Goal: Information Seeking & Learning: Find specific fact

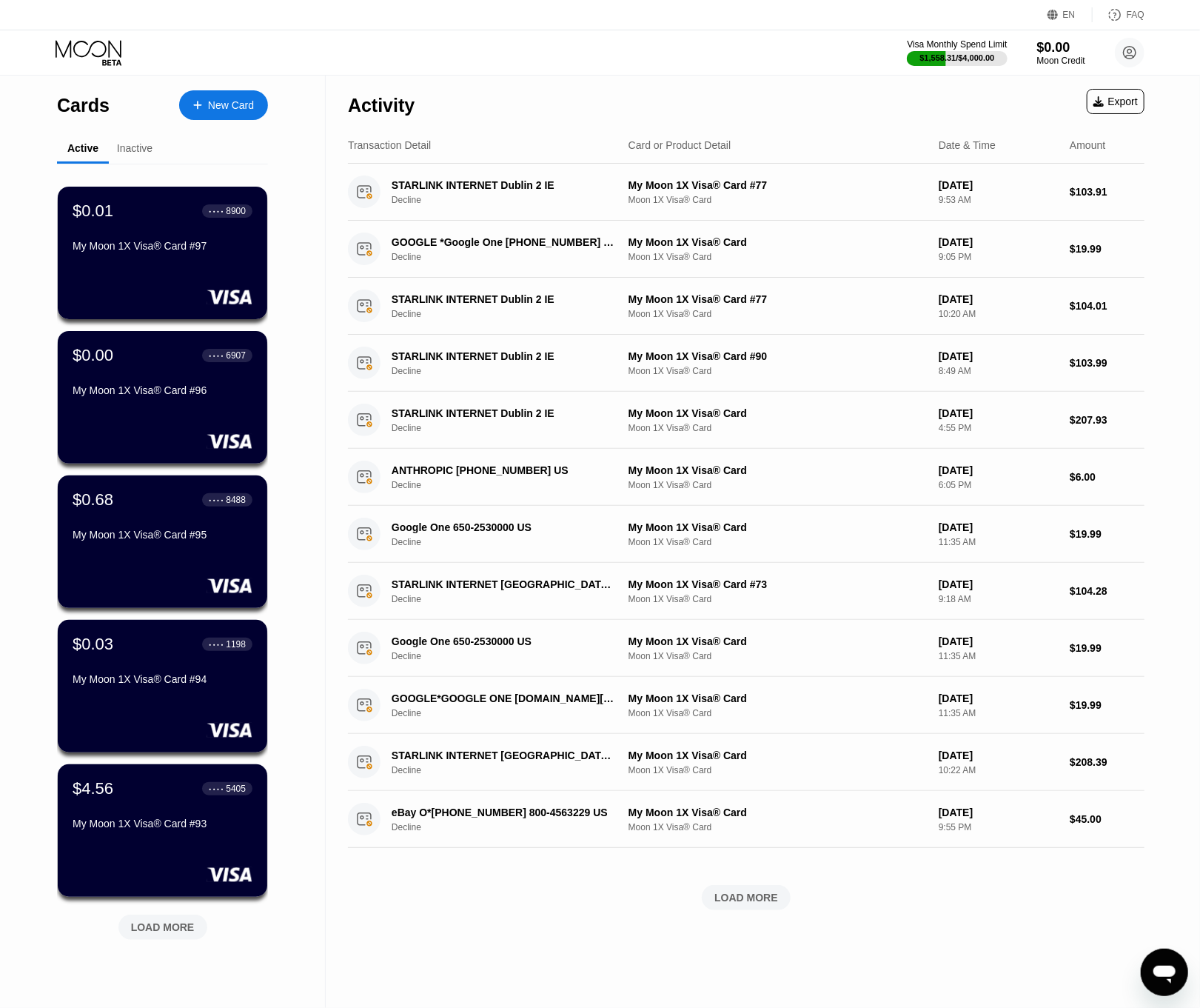
click at [180, 778] on div "LOAD MORE" at bounding box center [163, 926] width 89 height 25
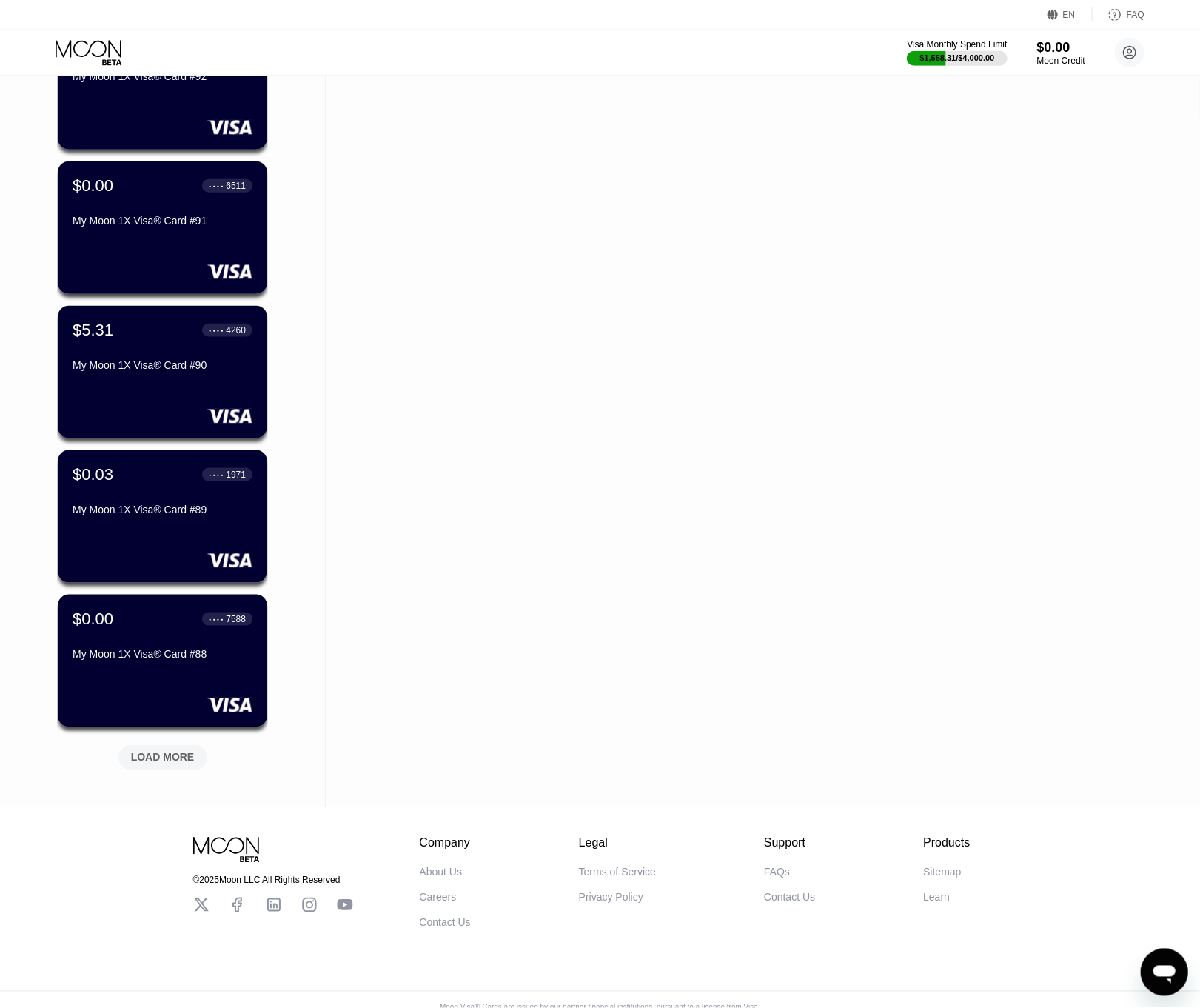
scroll to position [919, 0]
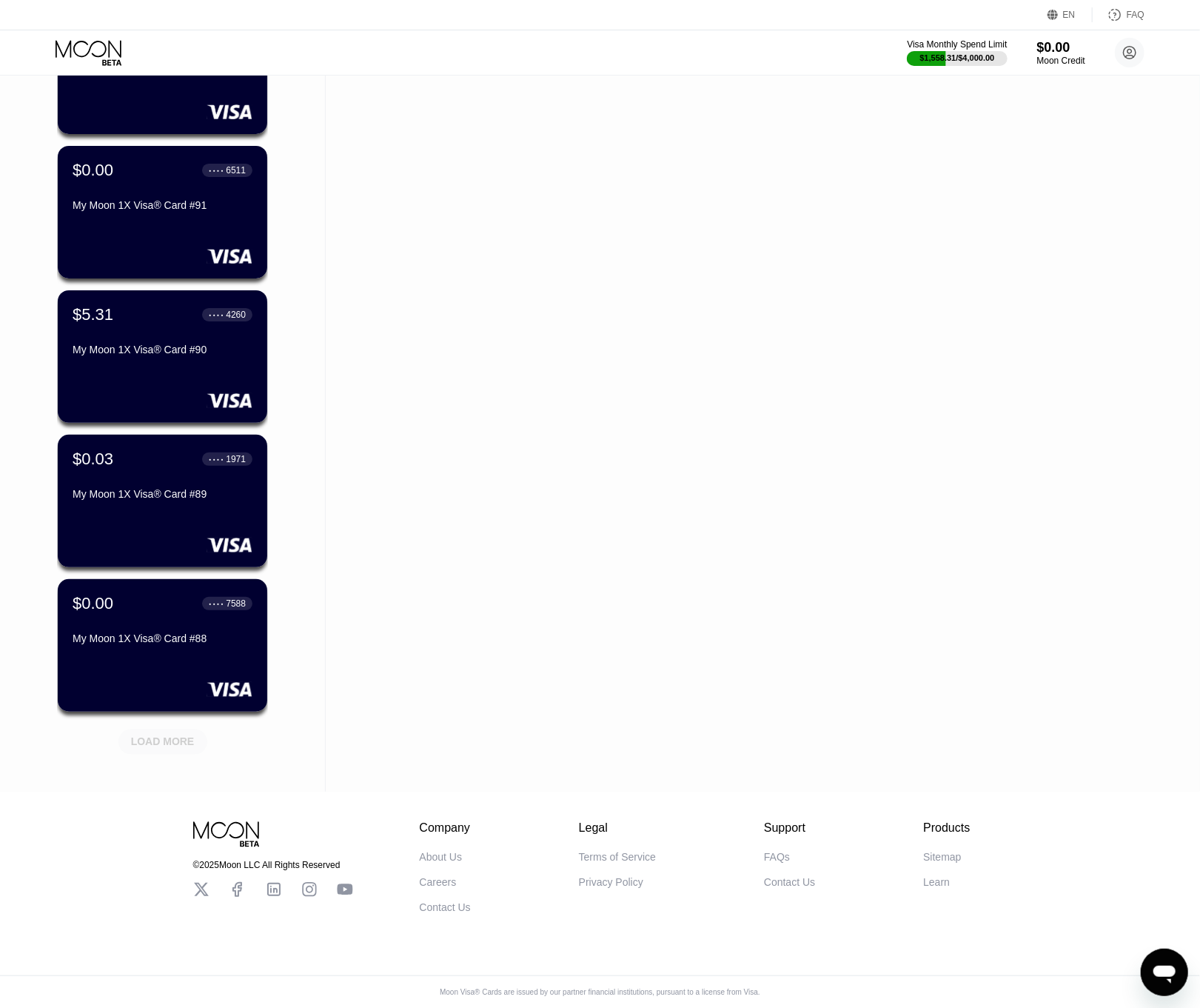
click at [176, 736] on div "LOAD MORE" at bounding box center [162, 742] width 64 height 13
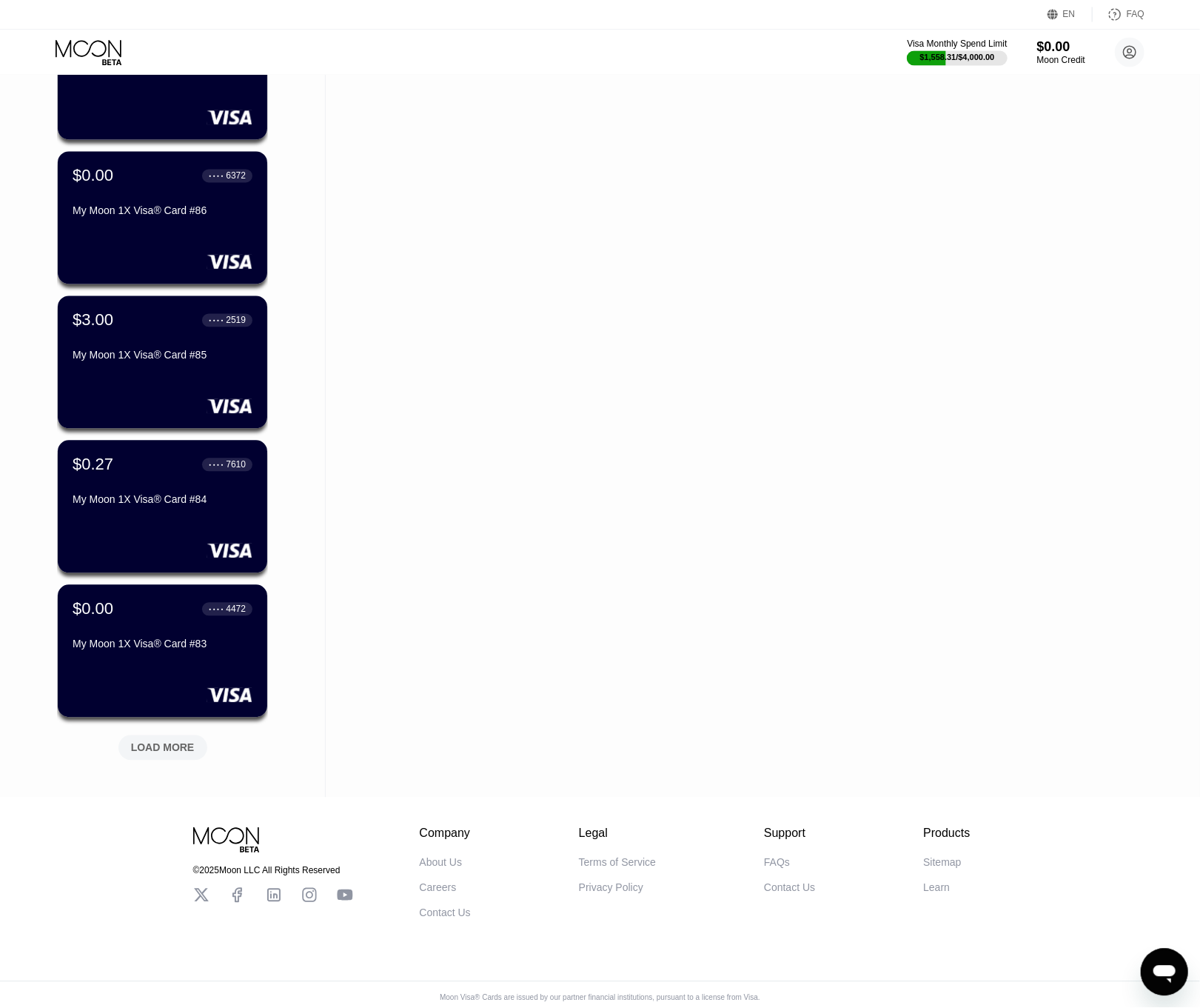
scroll to position [1641, 0]
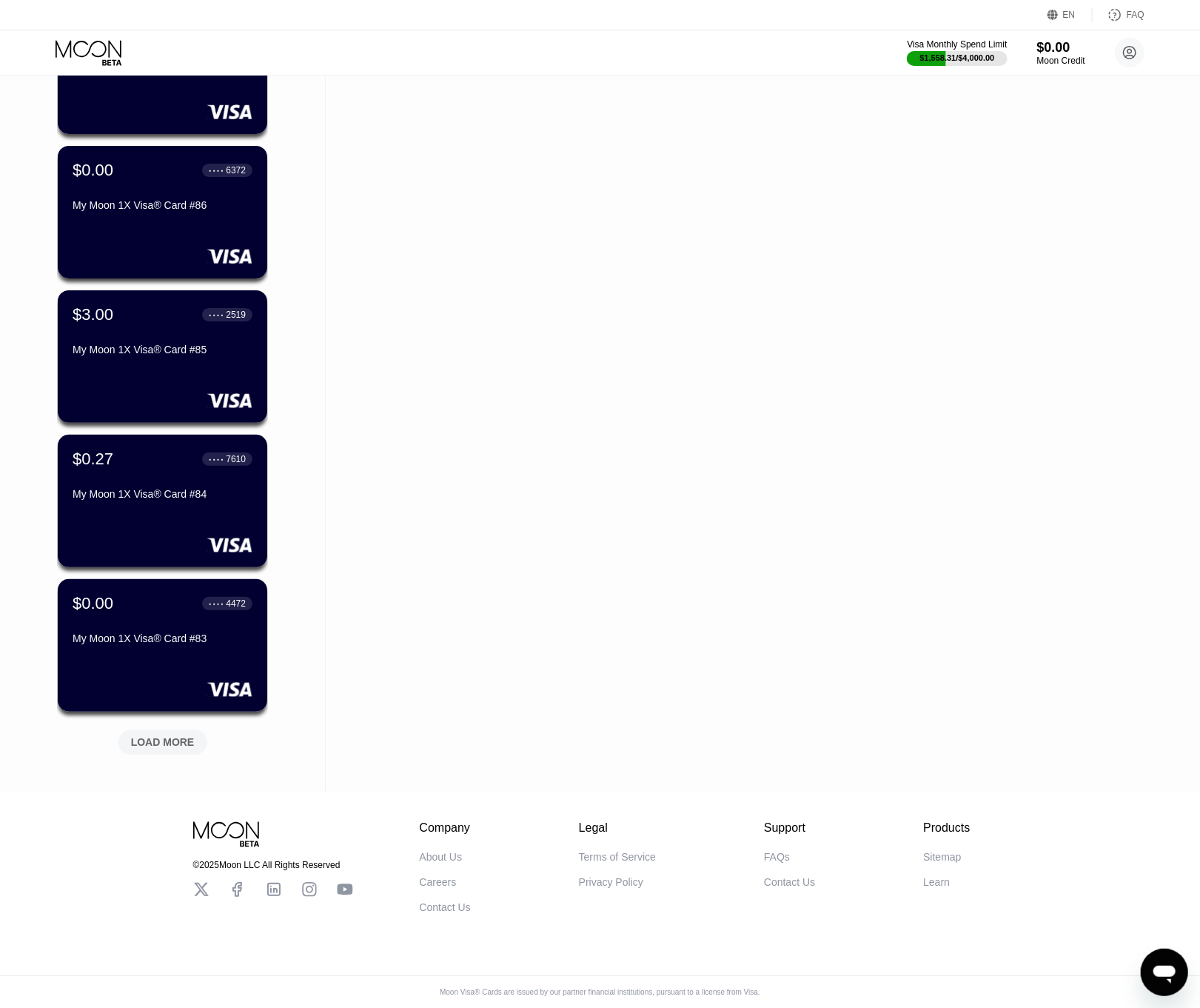
click at [176, 736] on div "LOAD MORE" at bounding box center [162, 742] width 64 height 13
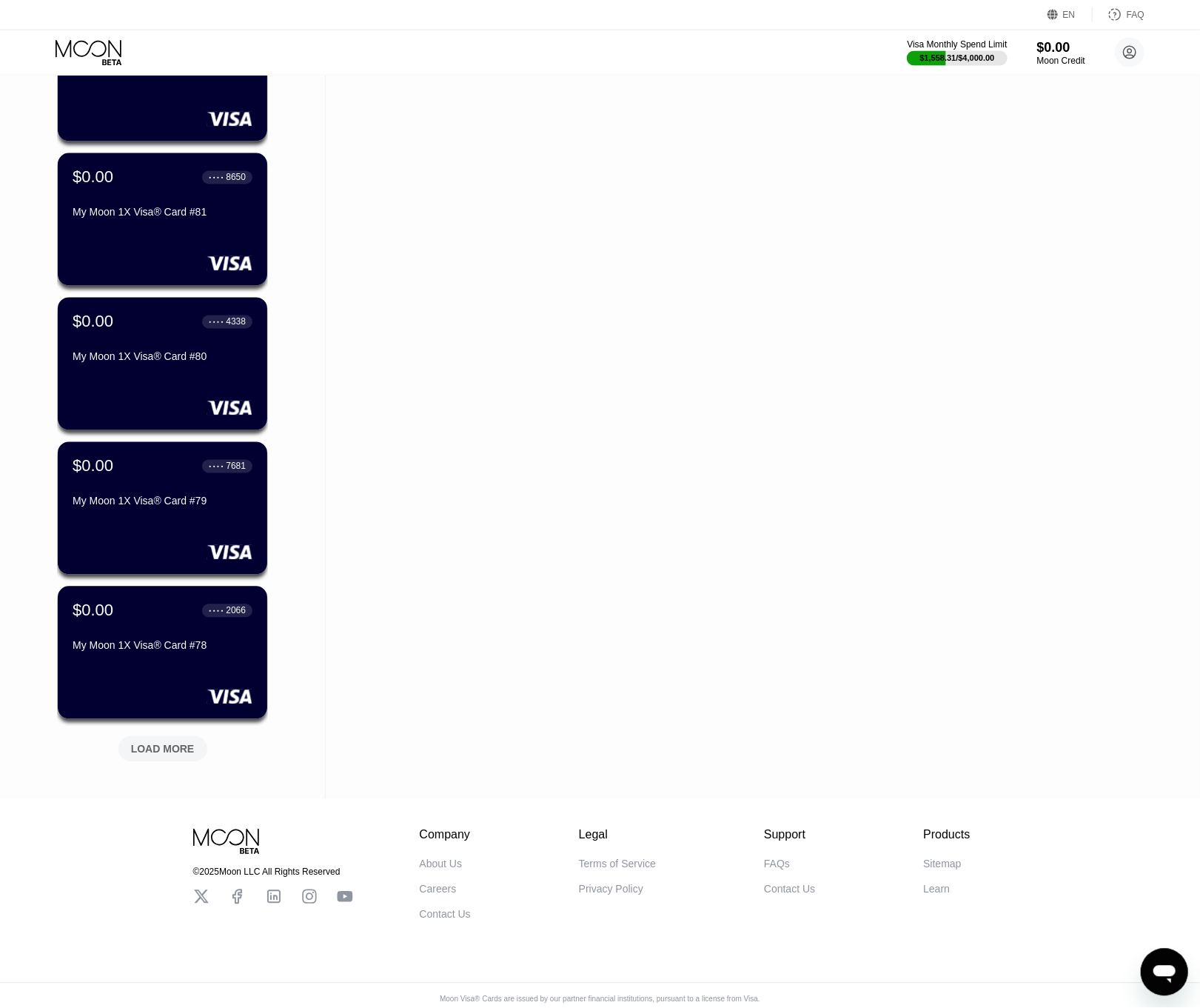
scroll to position [2363, 0]
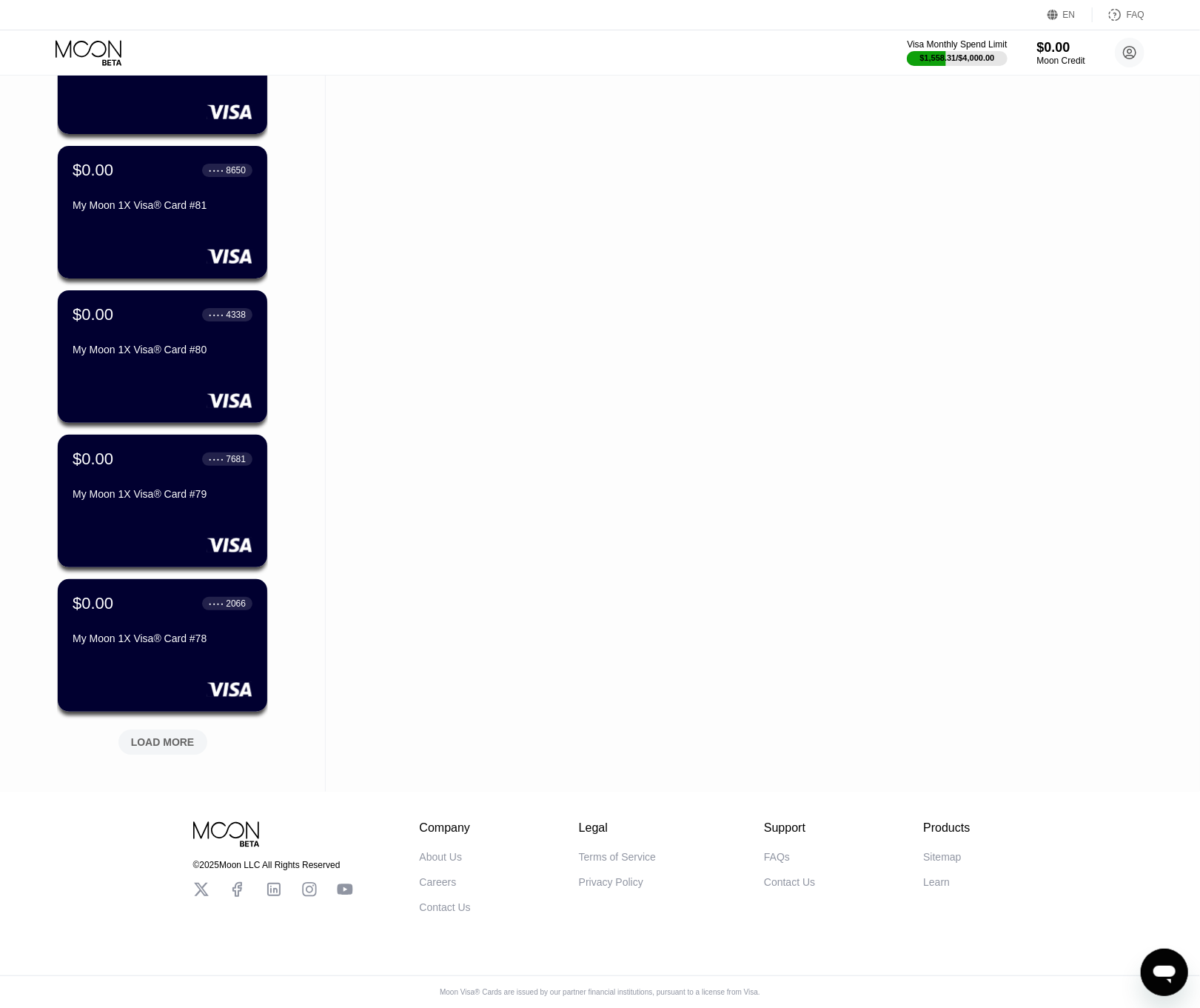
click at [176, 736] on div "LOAD MORE" at bounding box center [162, 742] width 64 height 13
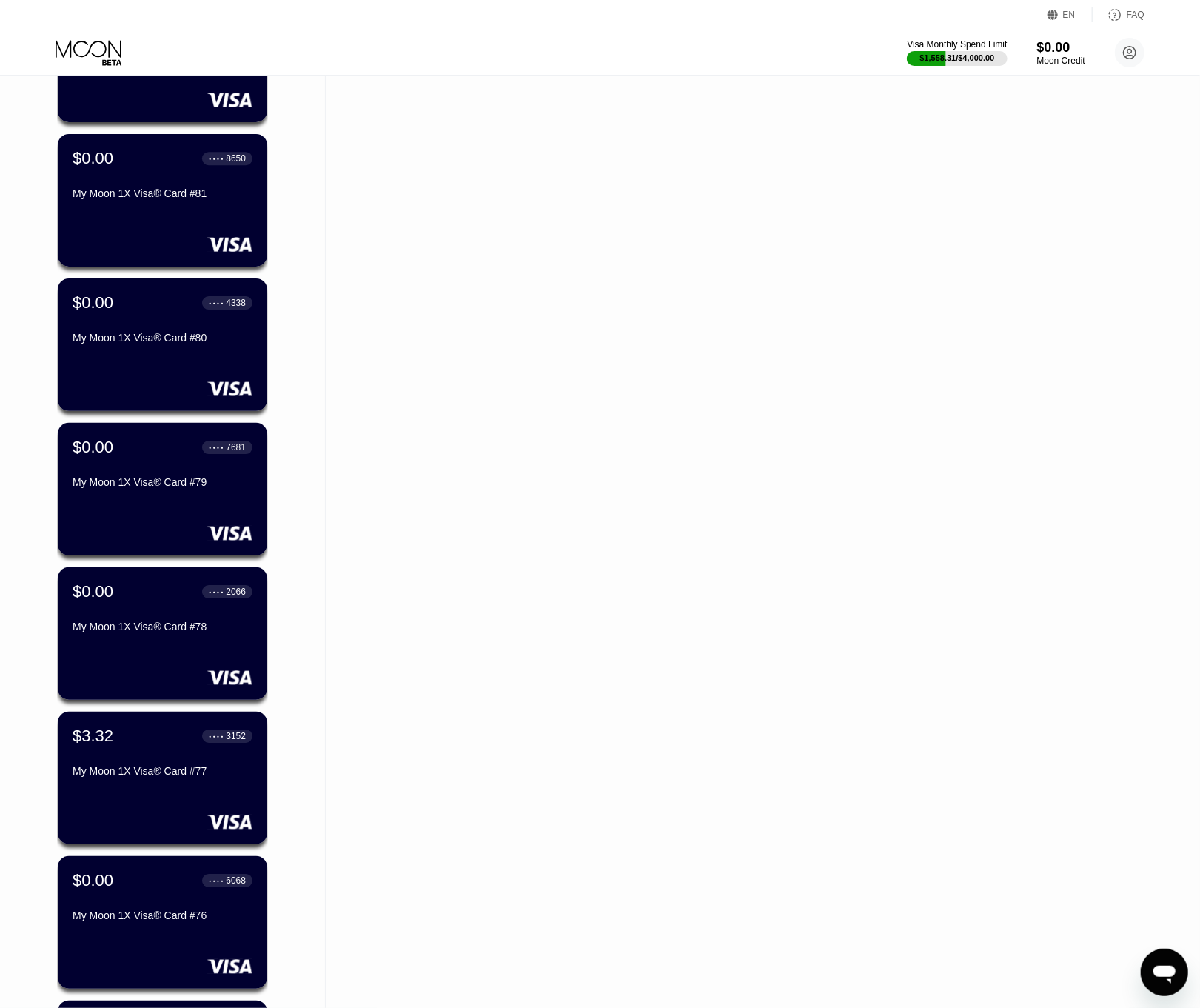
scroll to position [3085, 0]
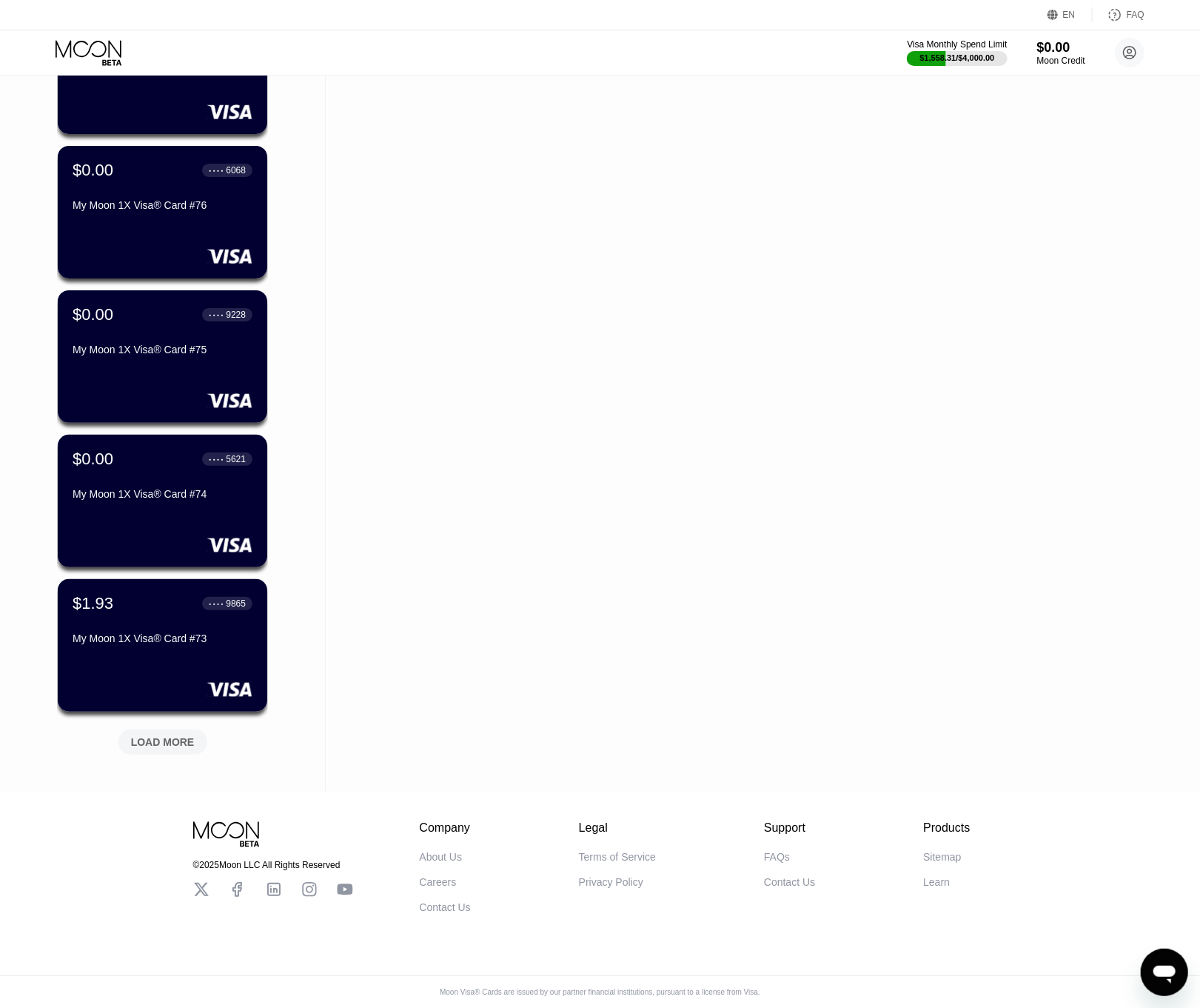
click at [176, 736] on div "LOAD MORE" at bounding box center [162, 742] width 64 height 13
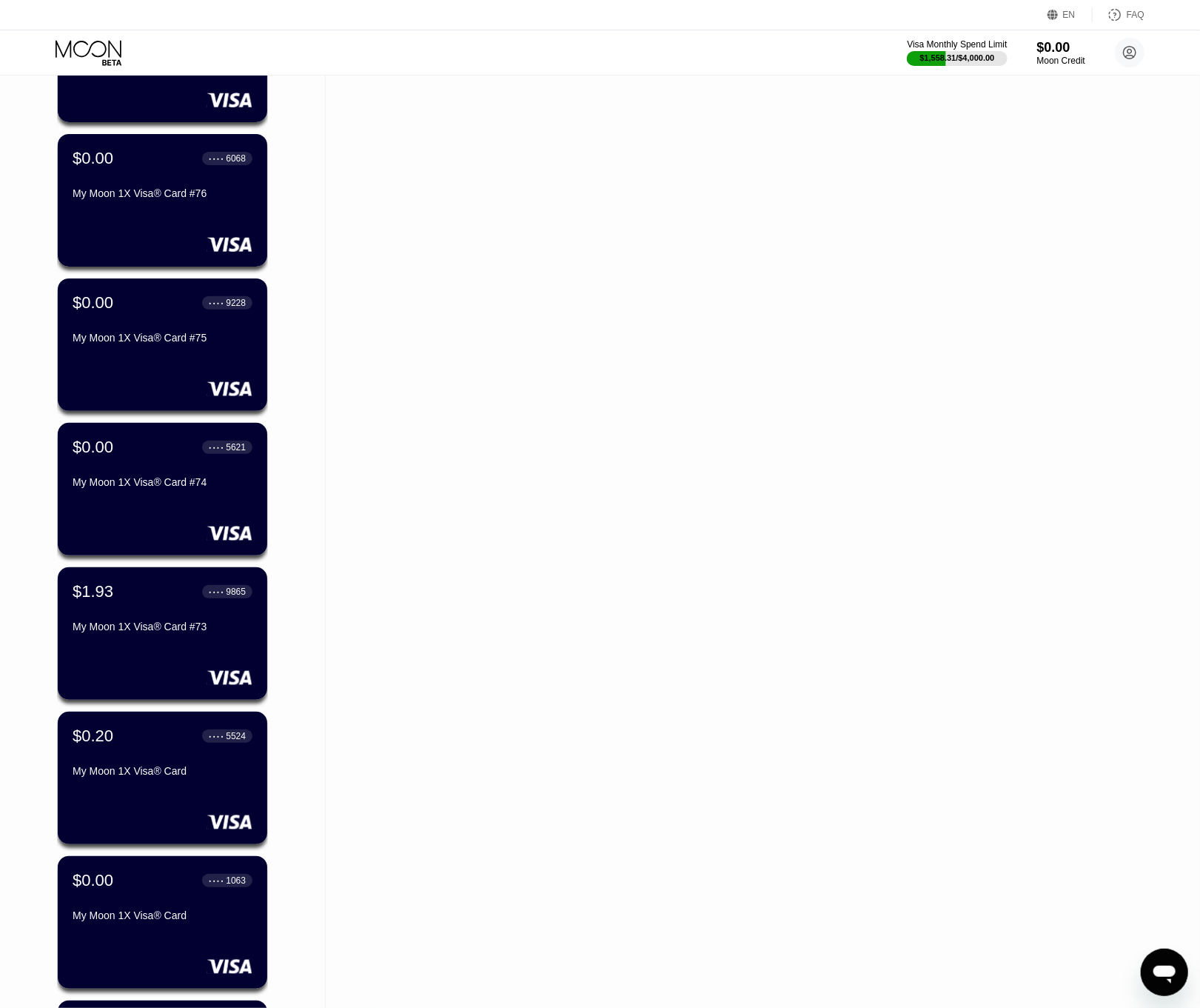
scroll to position [3806, 0]
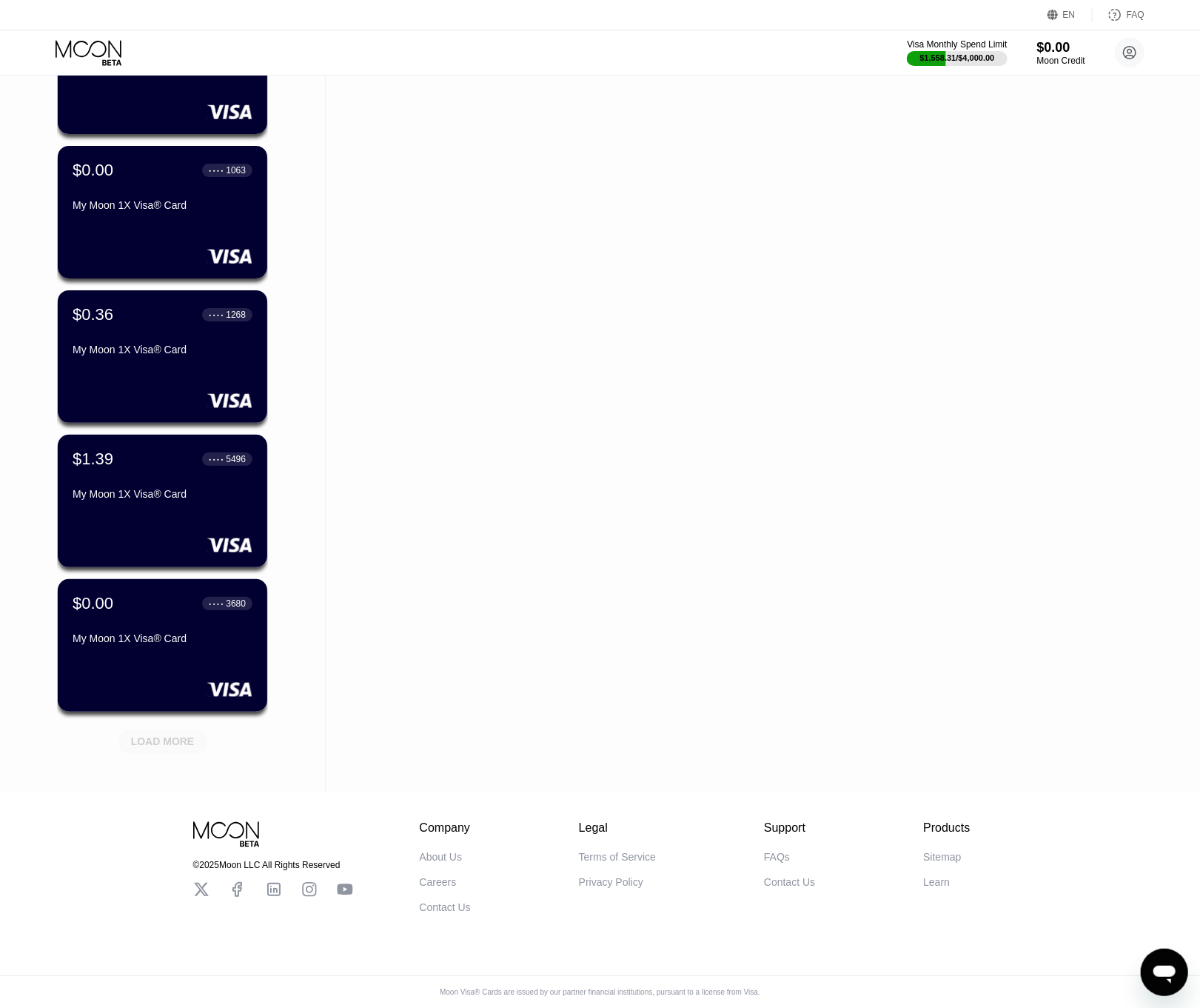
click at [176, 736] on div "LOAD MORE" at bounding box center [162, 742] width 64 height 13
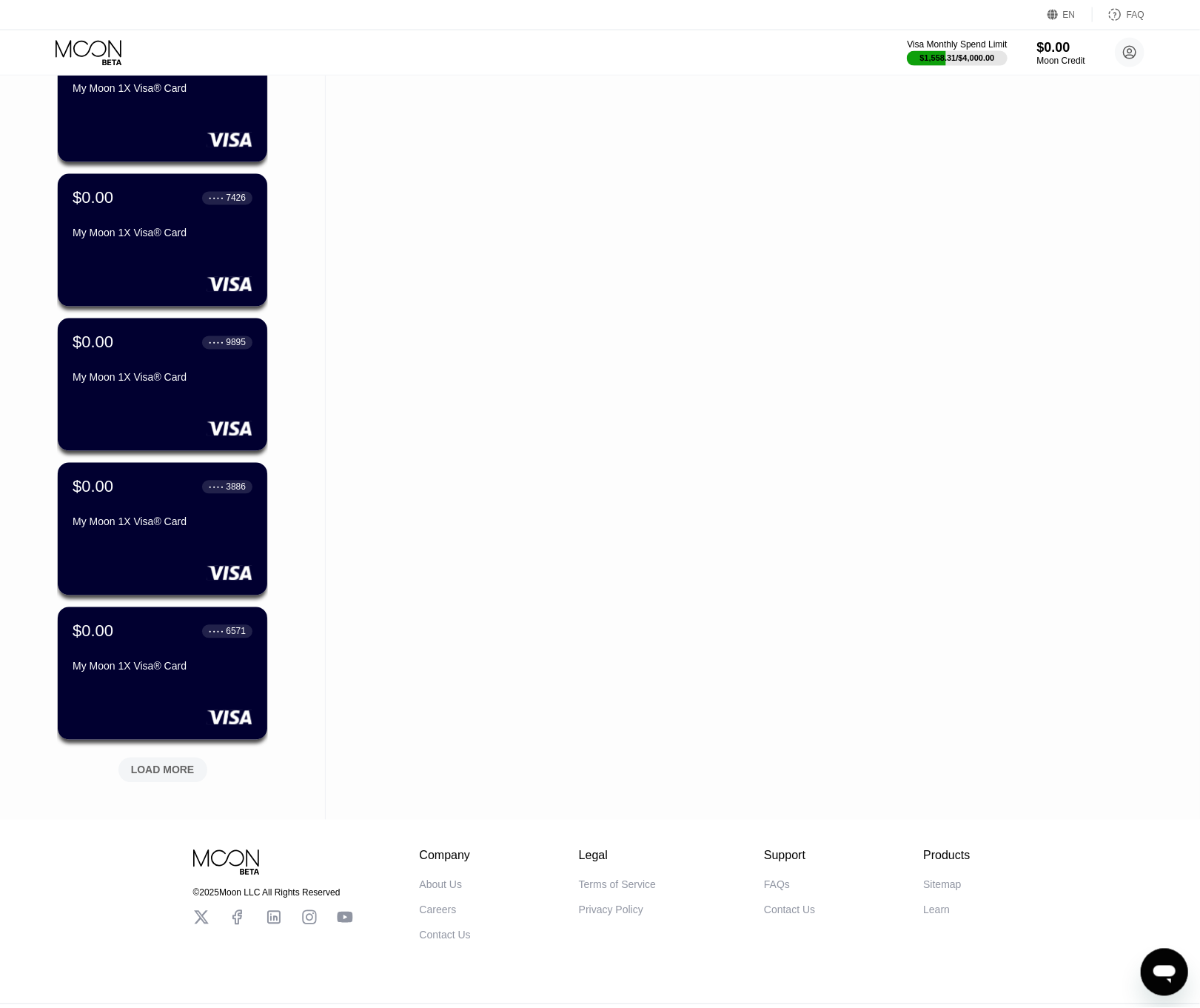
scroll to position [4530, 0]
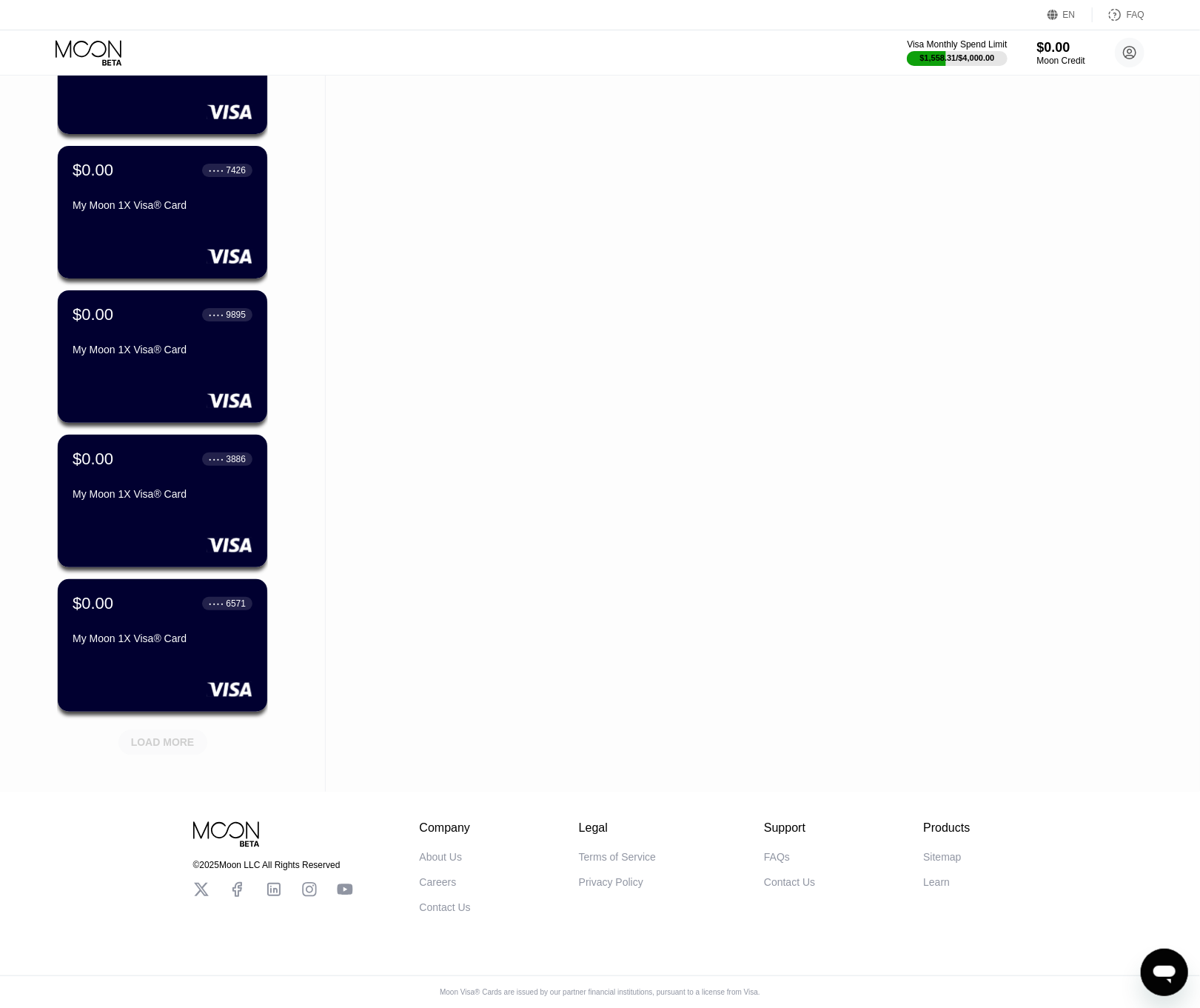
click at [176, 736] on div "LOAD MORE" at bounding box center [162, 742] width 64 height 13
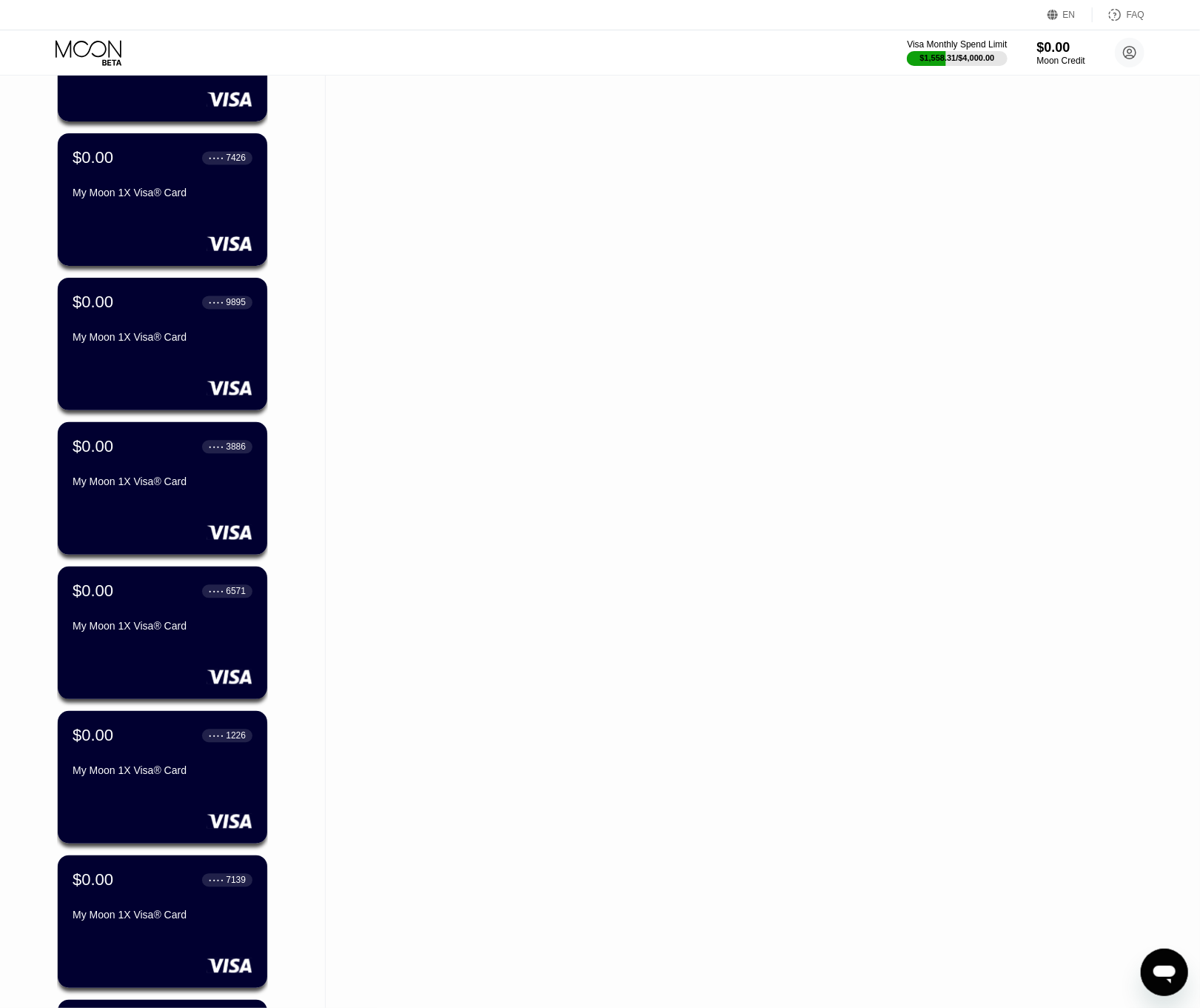
scroll to position [5251, 0]
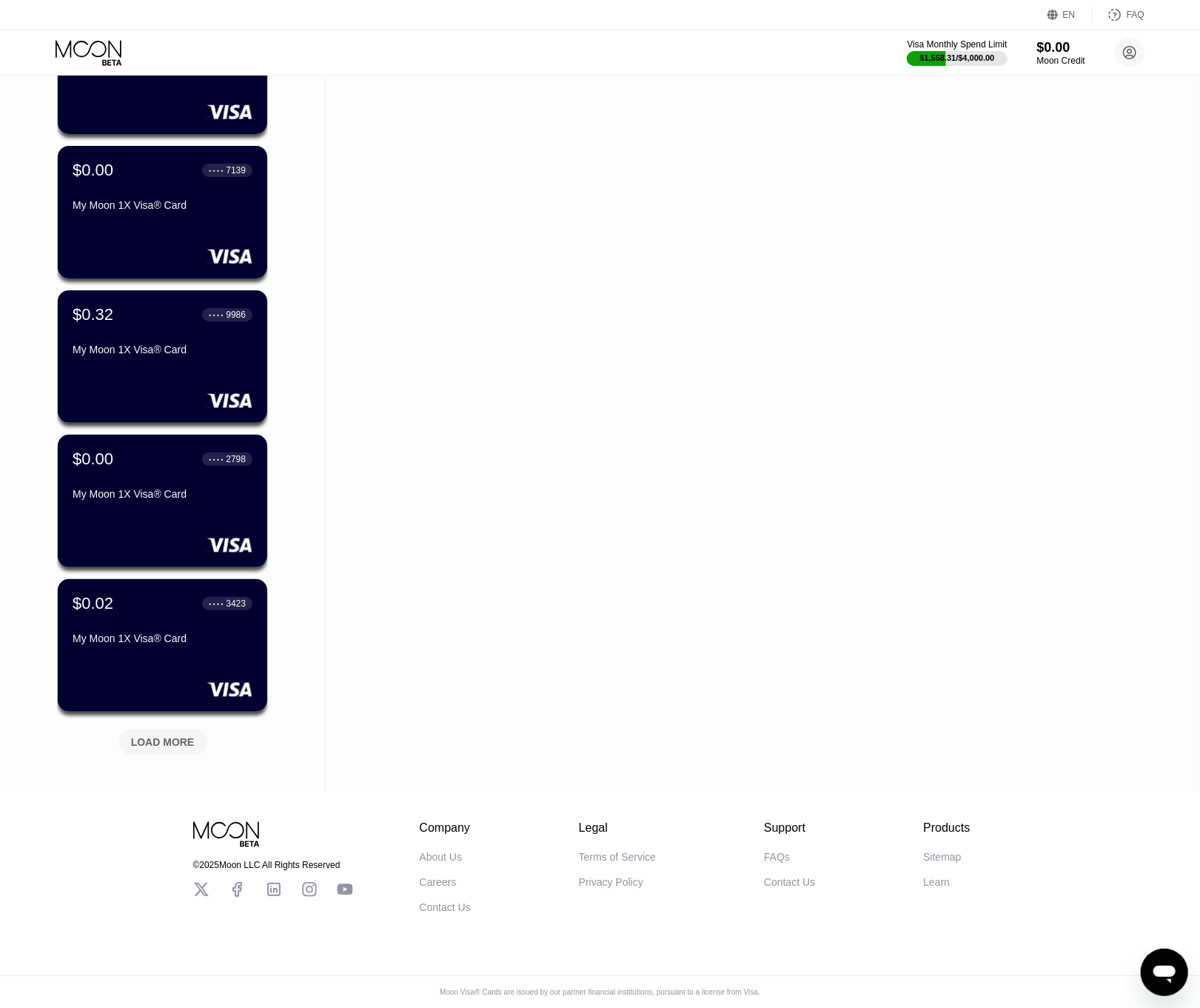
click at [176, 736] on div "LOAD MORE" at bounding box center [162, 742] width 64 height 13
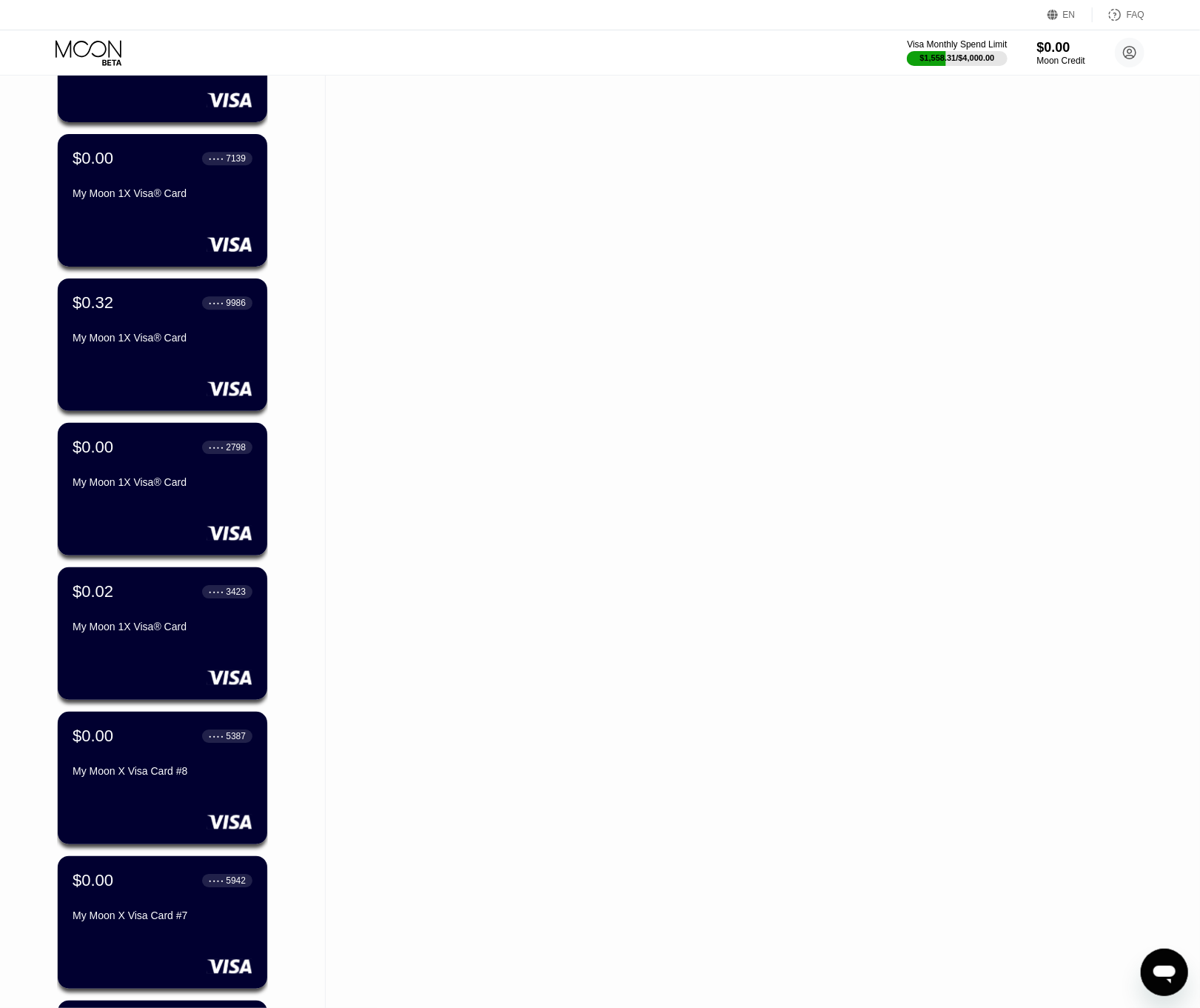
scroll to position [5973, 0]
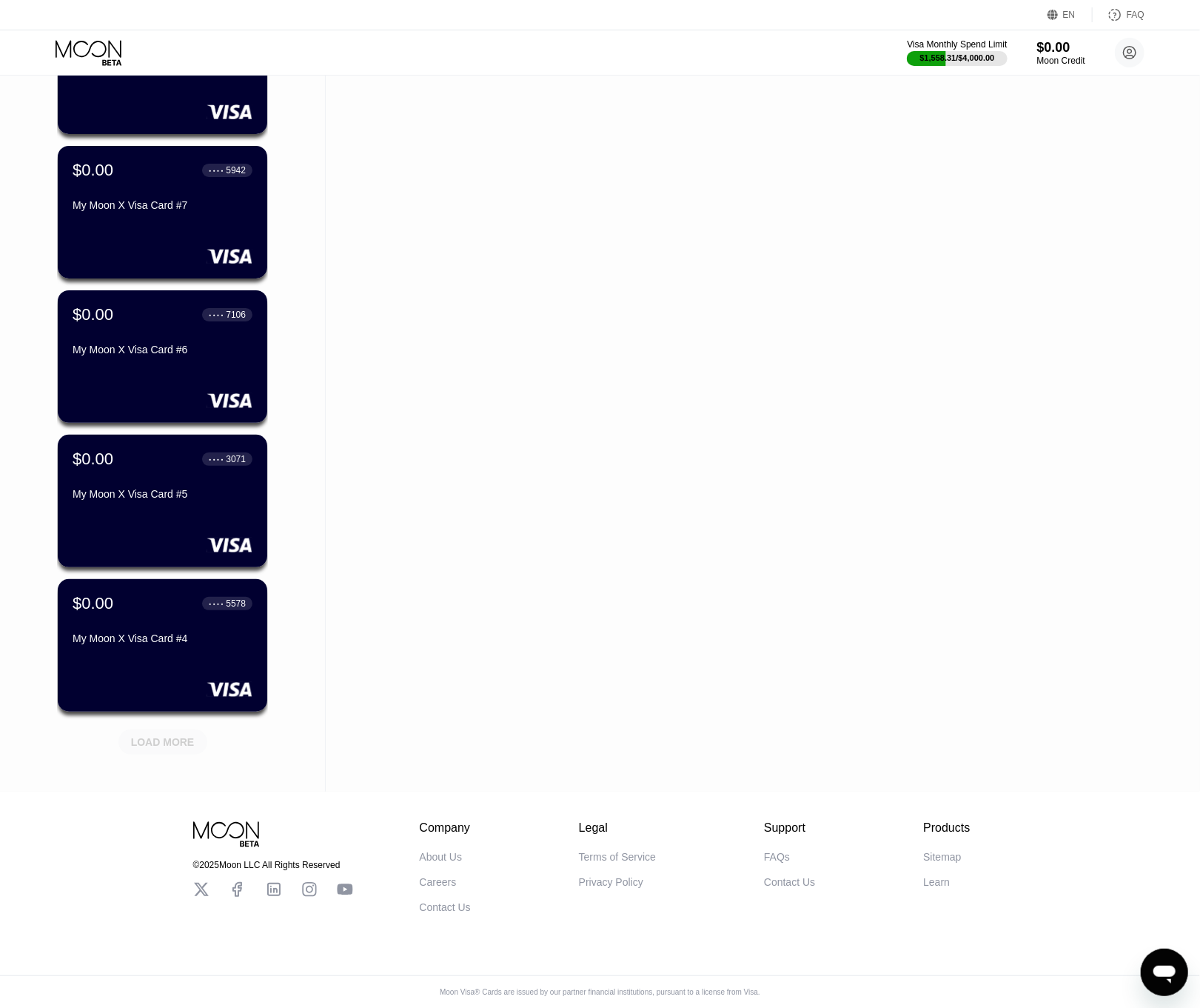
click at [172, 736] on div "LOAD MORE" at bounding box center [162, 742] width 64 height 13
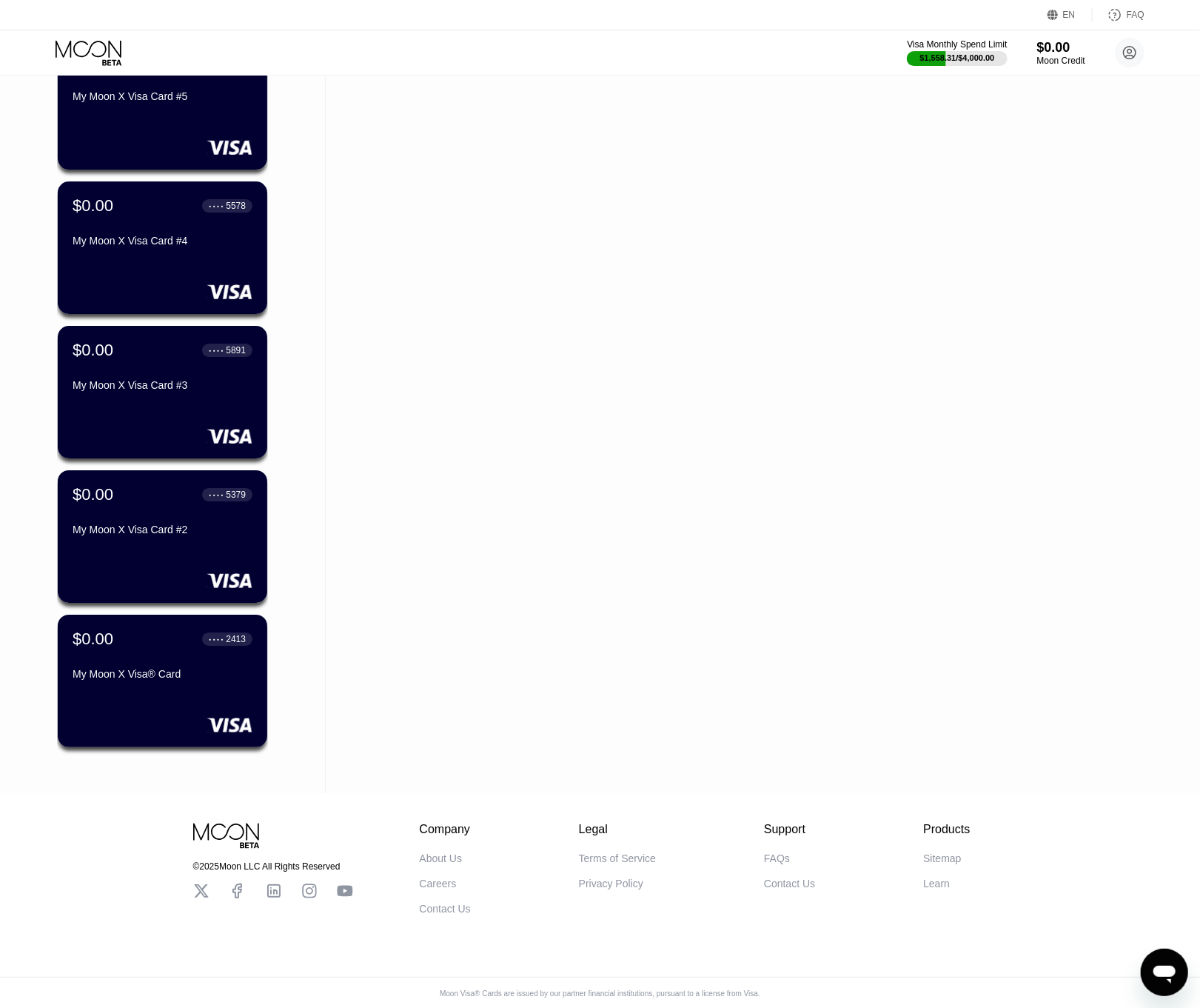
scroll to position [6373, 0]
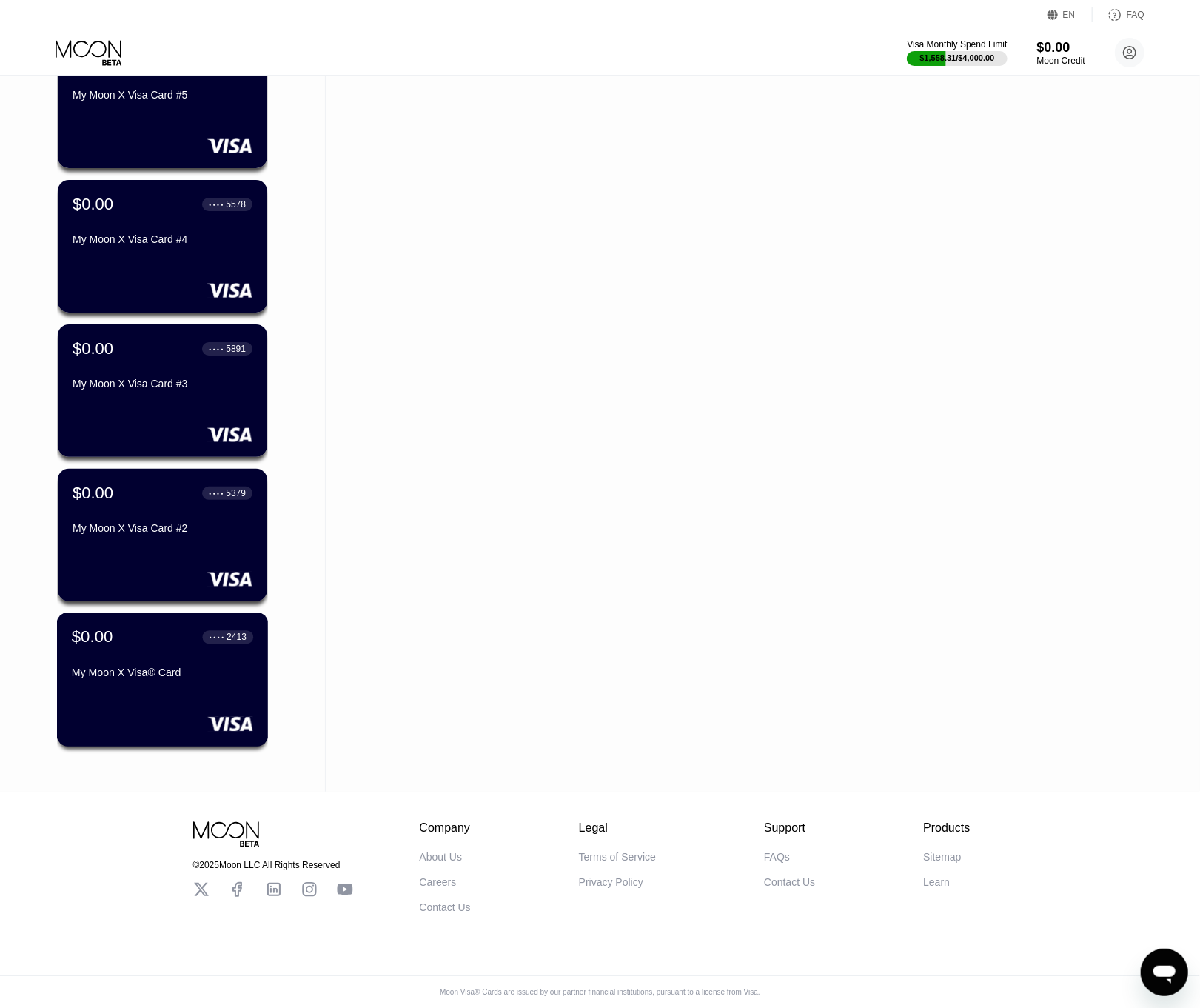
click at [172, 730] on div "$0.00 ● ● ● ● 2413 My Moon X Visa® Card" at bounding box center [163, 680] width 212 height 134
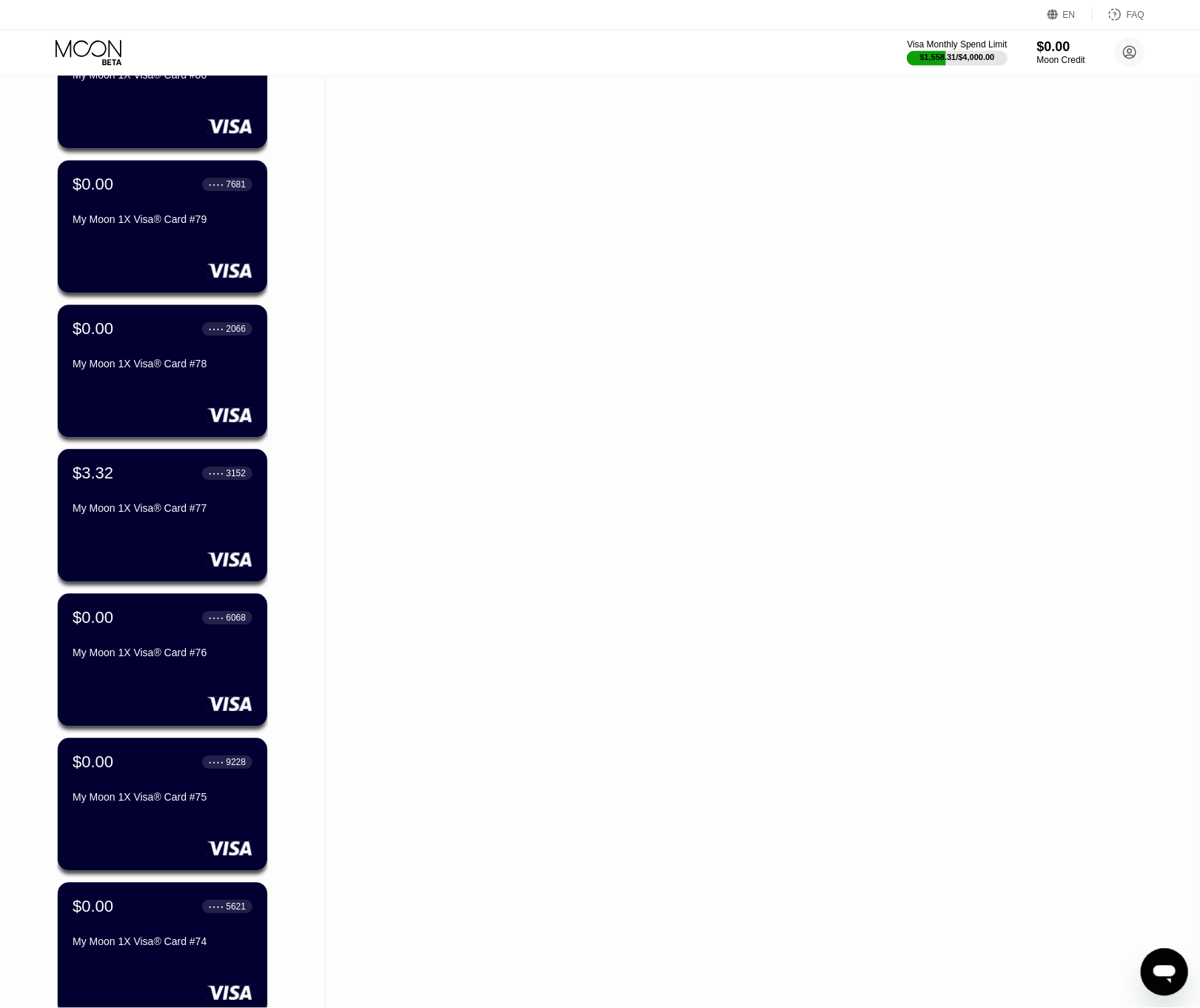
scroll to position [2562, 0]
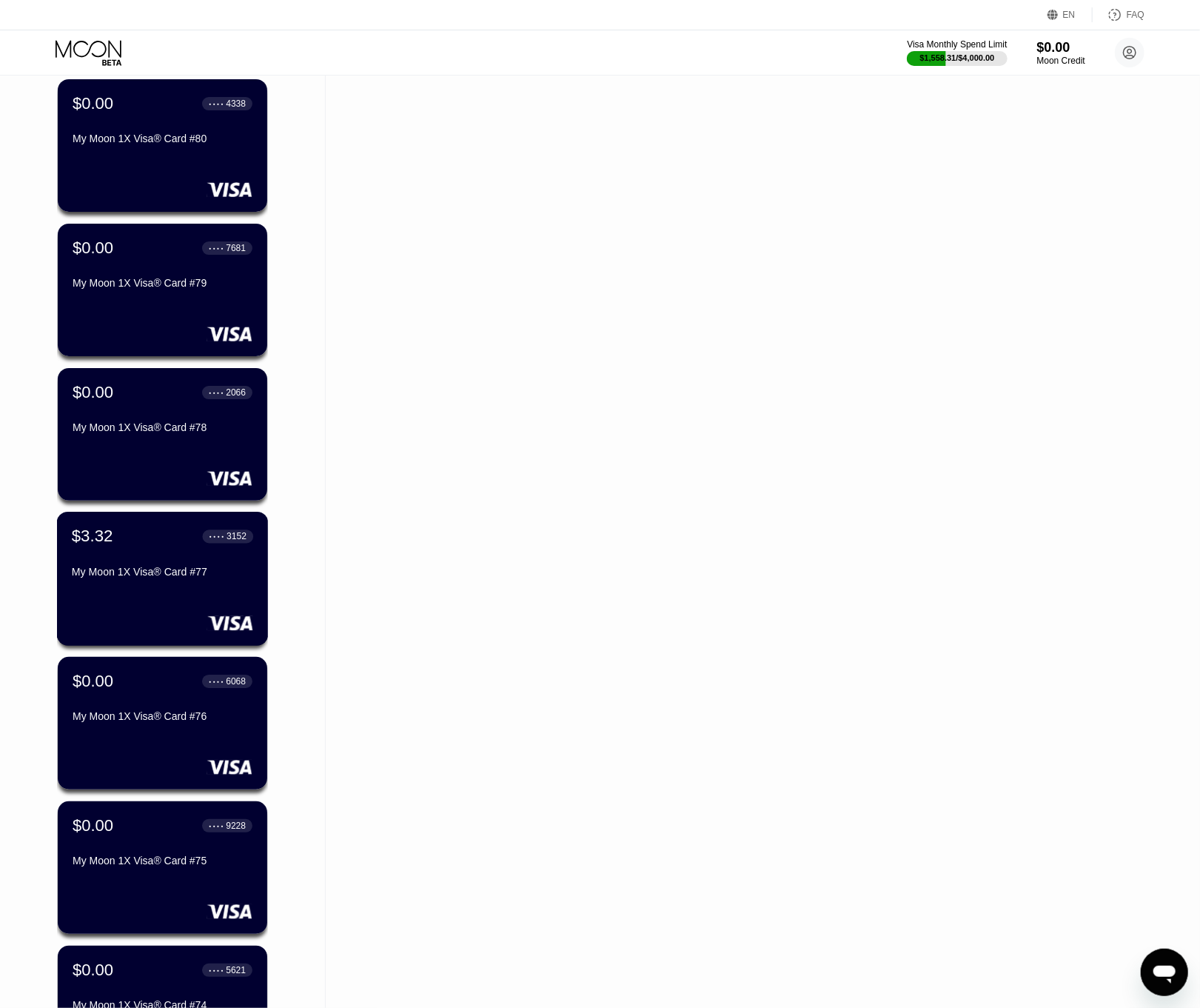
click at [165, 574] on div "My Moon 1X Visa® Card #77" at bounding box center [162, 571] width 181 height 12
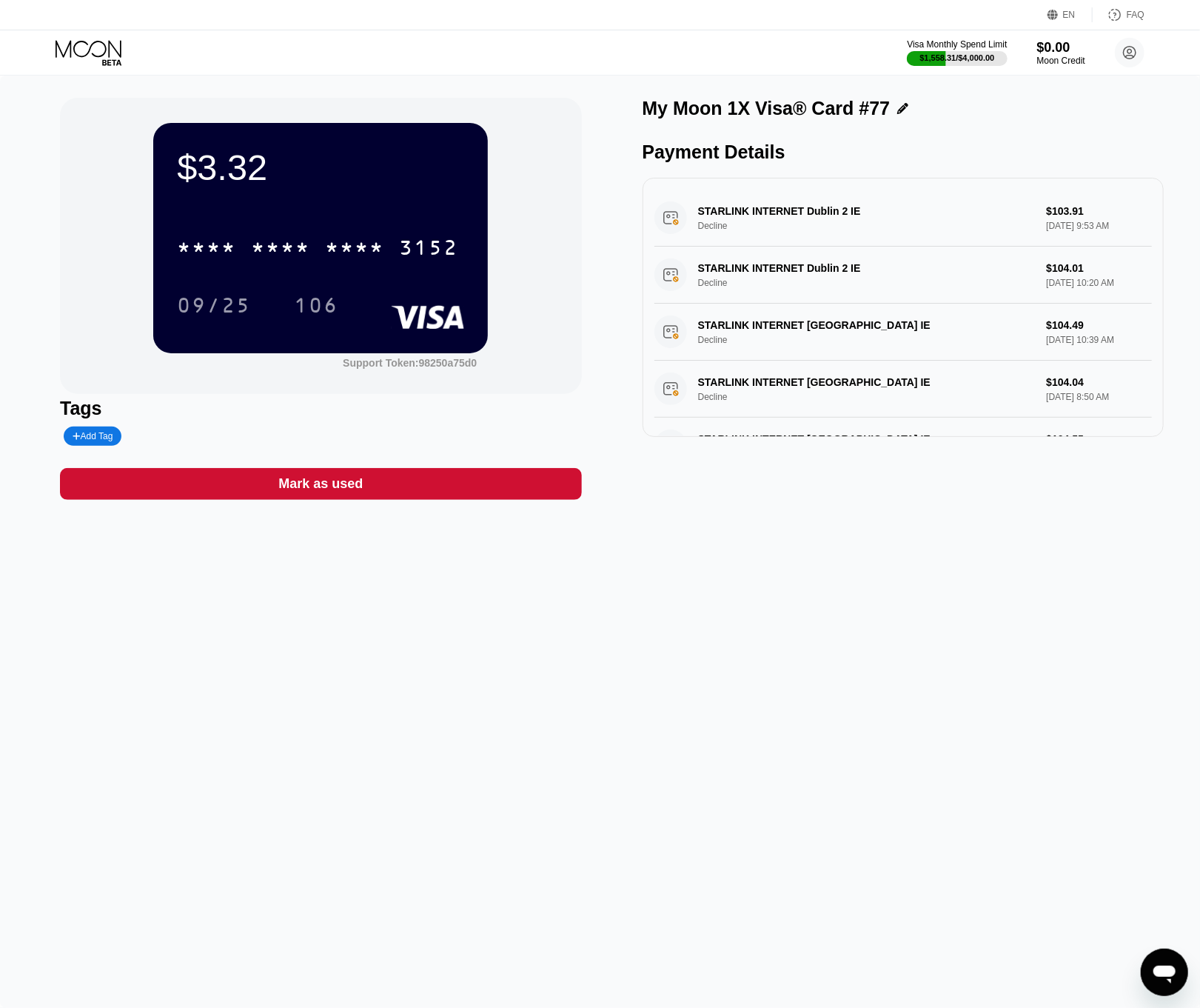
click at [204, 163] on div "$3.32" at bounding box center [320, 167] width 287 height 41
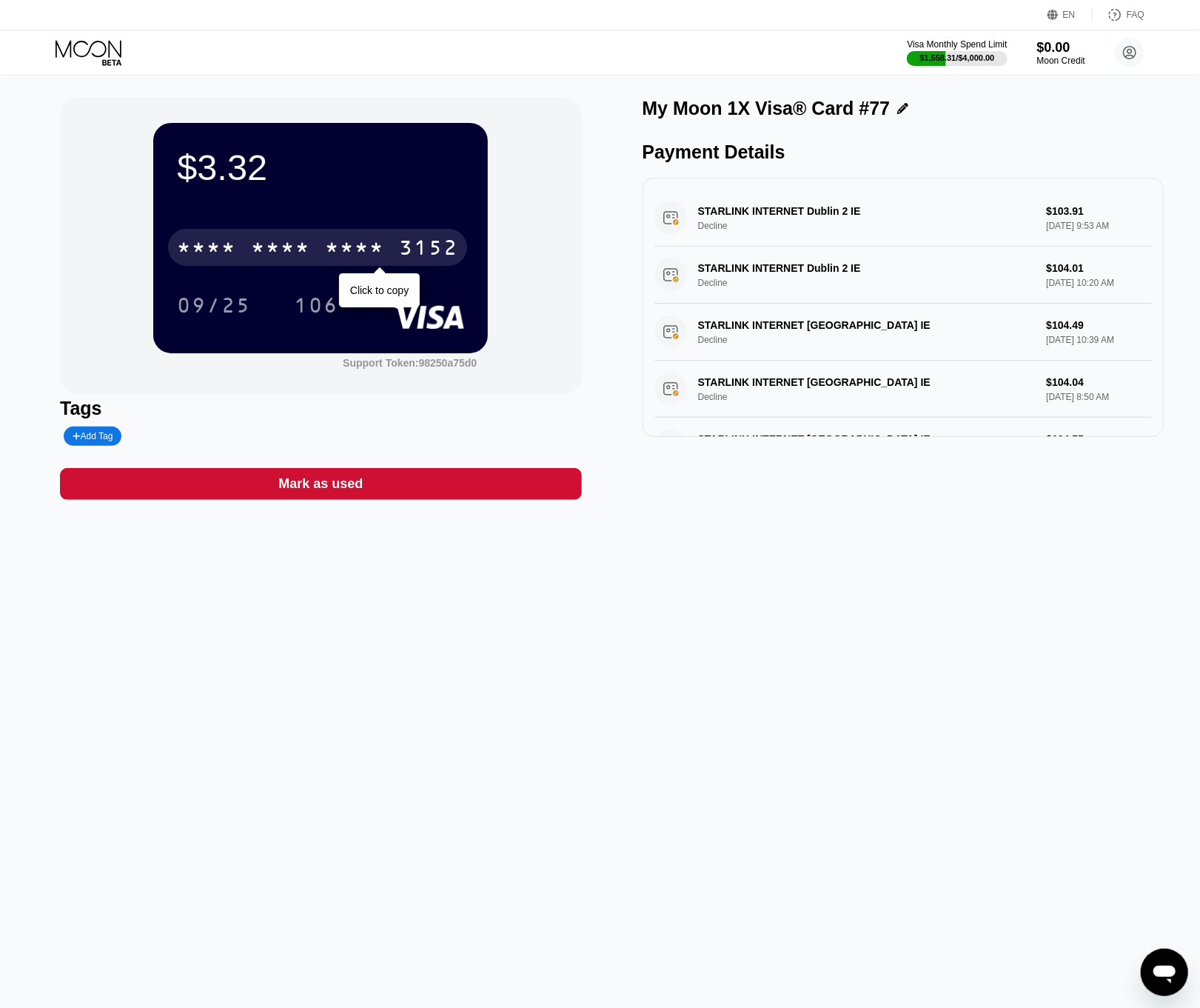
click at [250, 245] on div "* * * * * * * * * * * * 3152" at bounding box center [318, 247] width 299 height 37
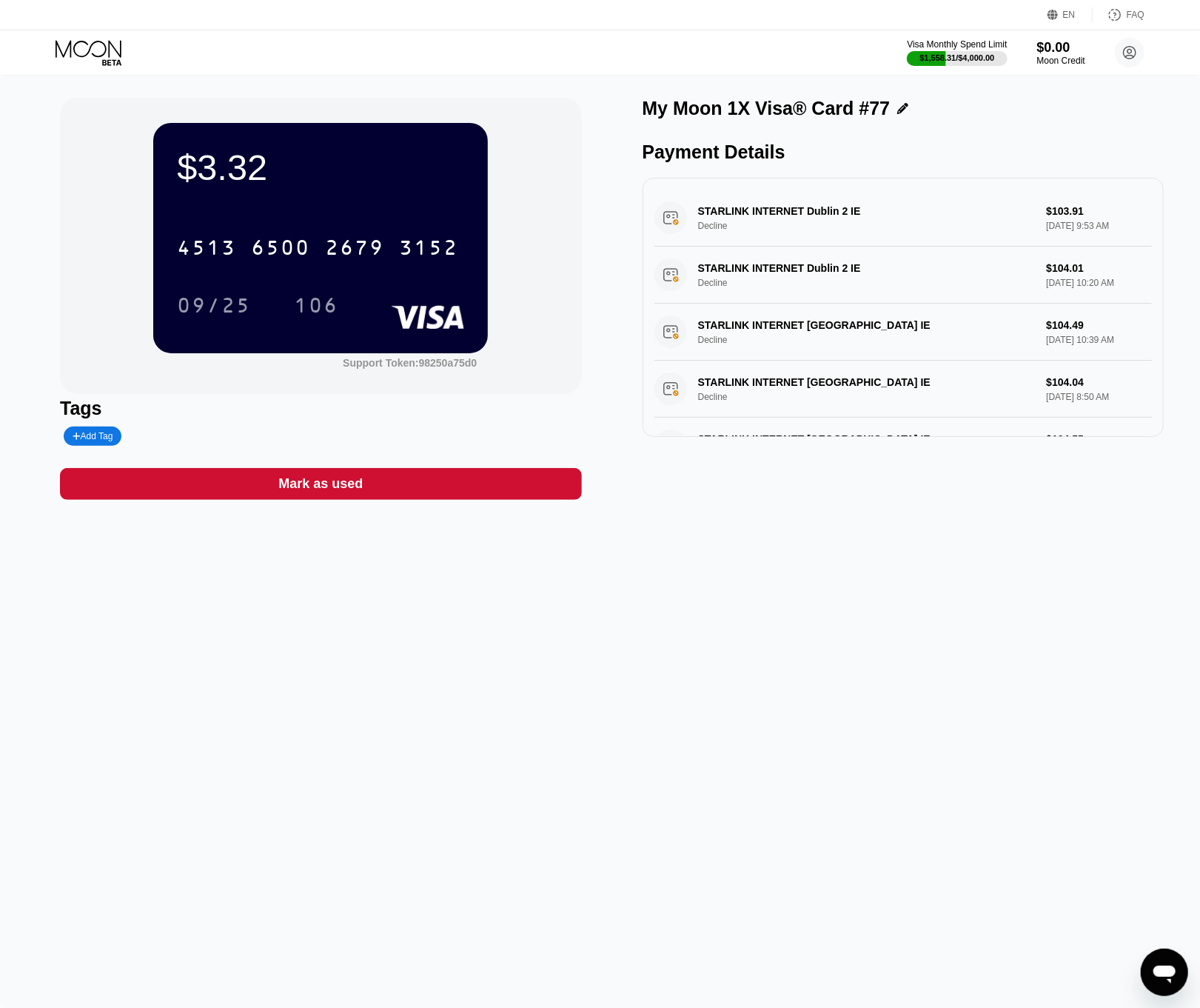
click at [615, 611] on div "$3.32 4513 6500 2679 3152 09/25 106 Support Token: 98250a75d0 Tags Add Tag Mark…" at bounding box center [600, 541] width 1200 height 932
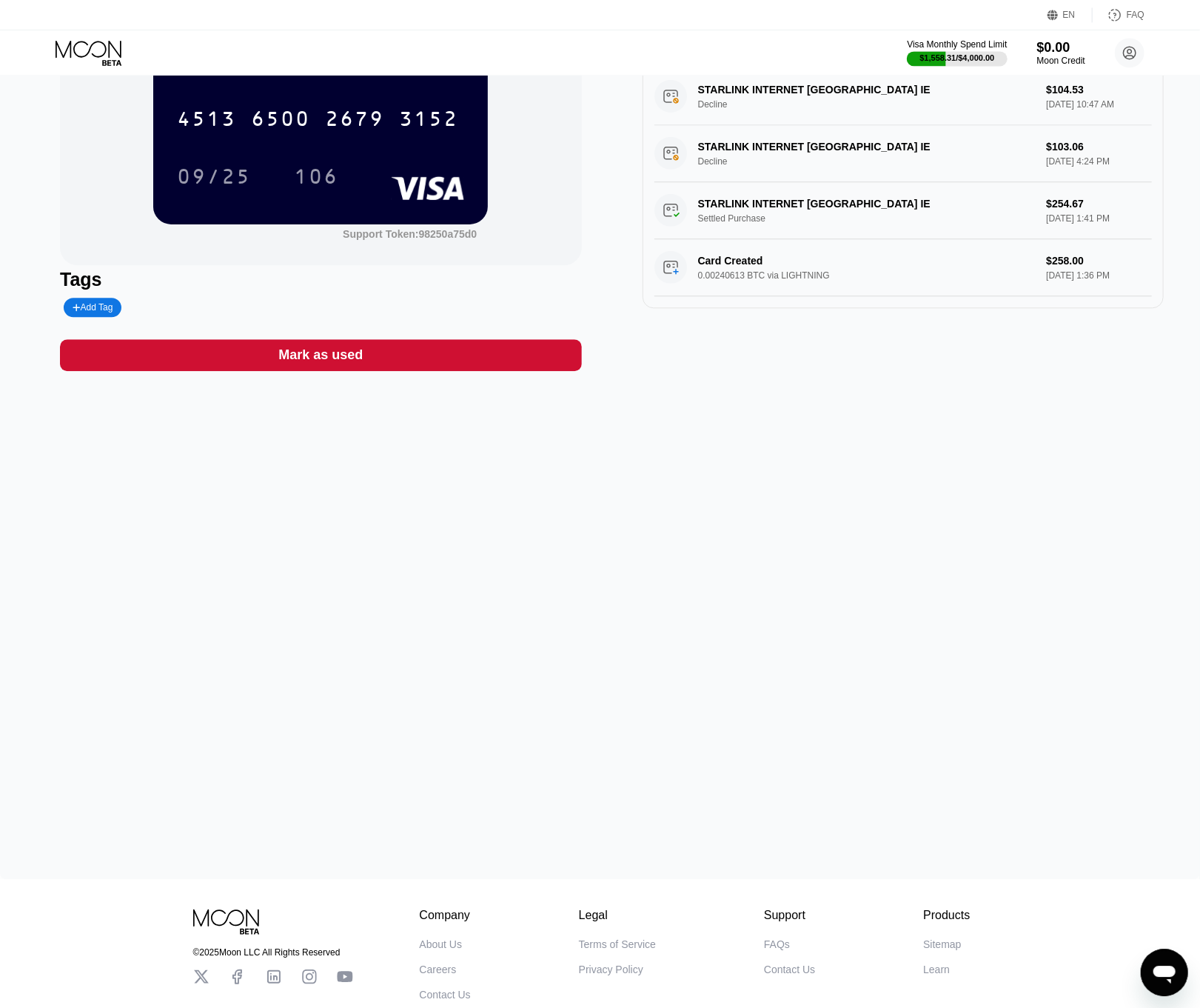
scroll to position [227, 0]
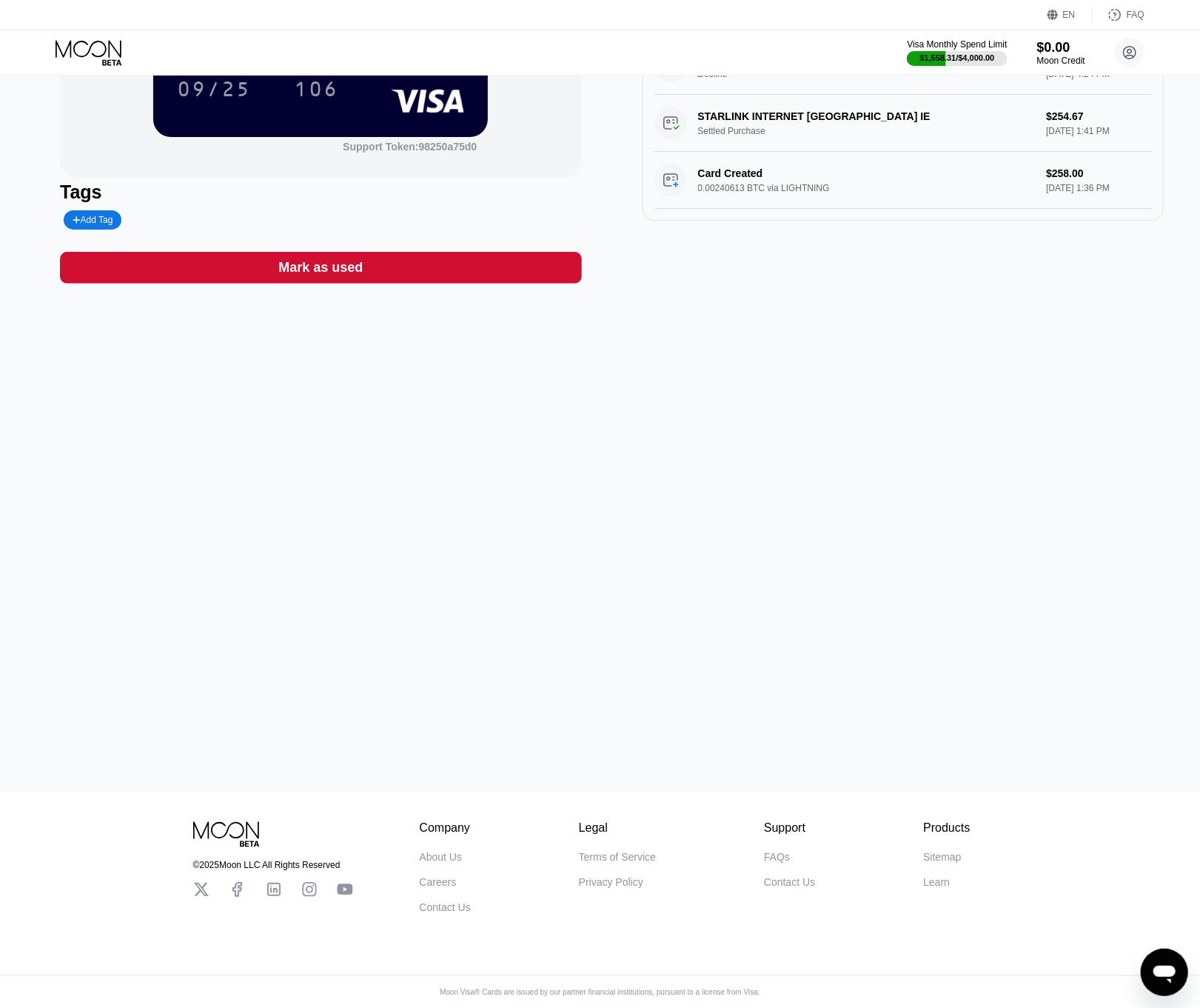
click at [912, 310] on div "$3.32 4513 6500 2679 3152 09/25 106 Support Token: 98250a75d0 Tags Add Tag Mark…" at bounding box center [600, 325] width 1200 height 932
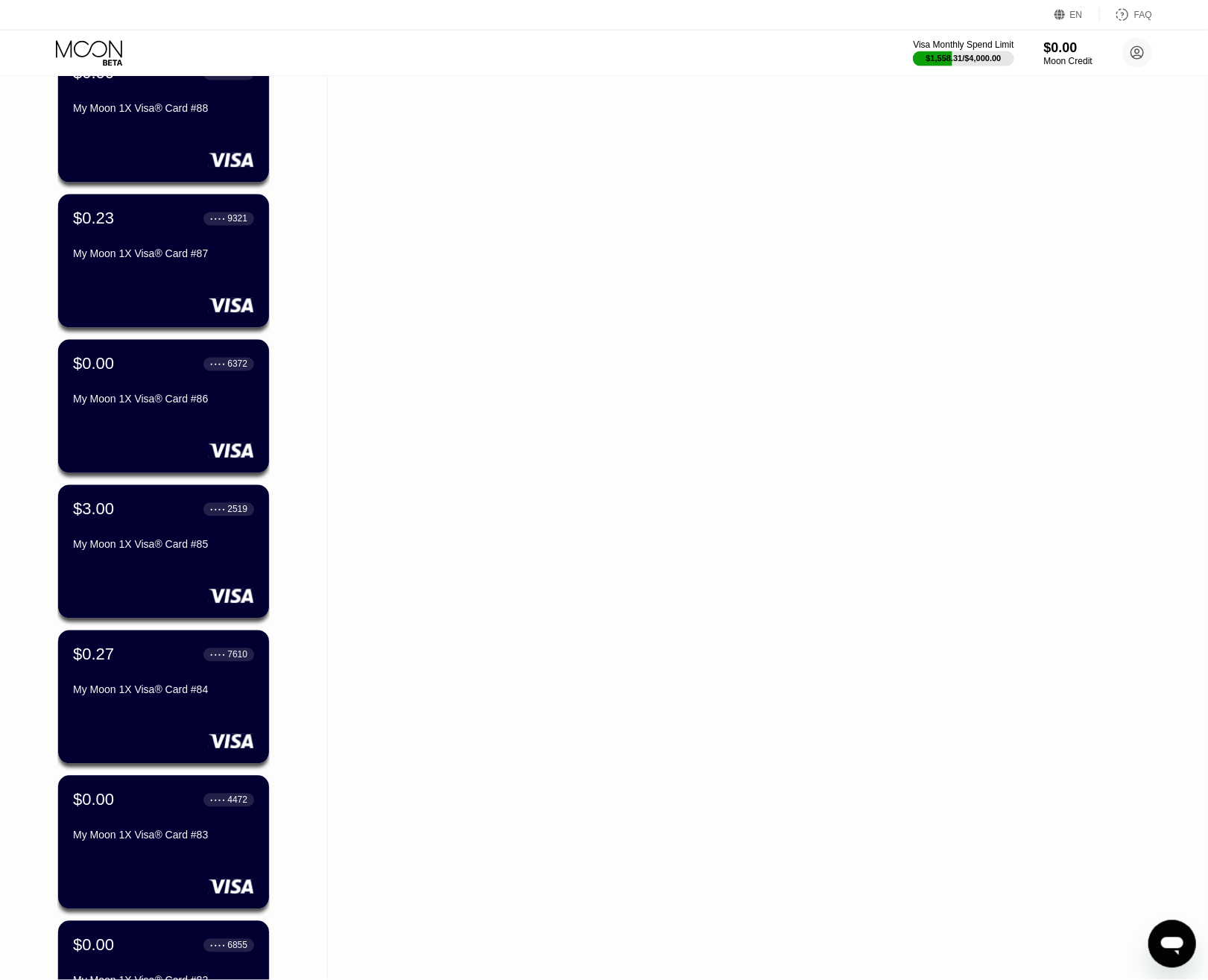
scroll to position [1432, 0]
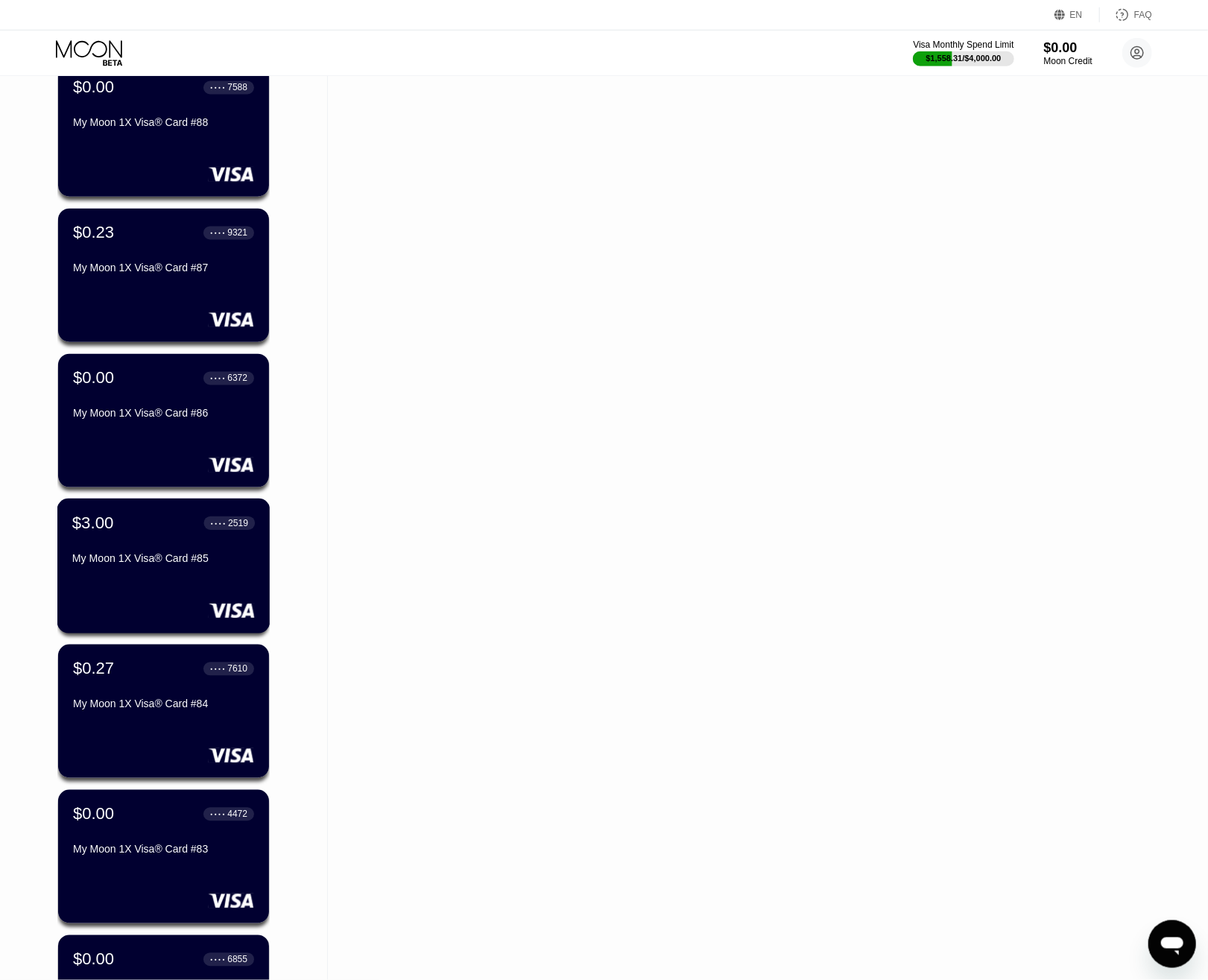
click at [200, 586] on div "$3.00 ● ● ● ● 2519 My Moon 1X Visa® Card #85" at bounding box center [164, 566] width 213 height 135
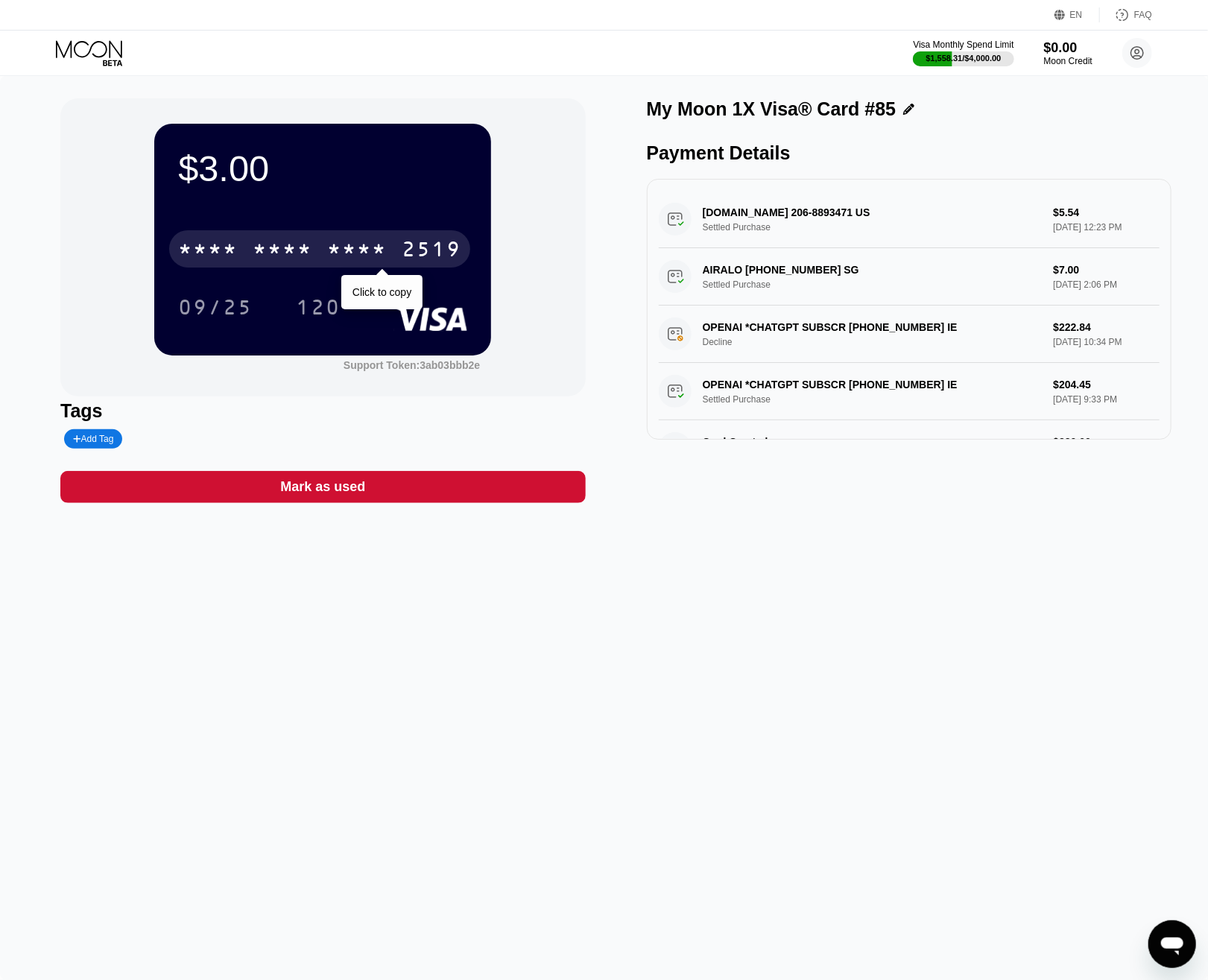
click at [394, 251] on div "* * * * * * * * * * * * 2519" at bounding box center [320, 249] width 301 height 37
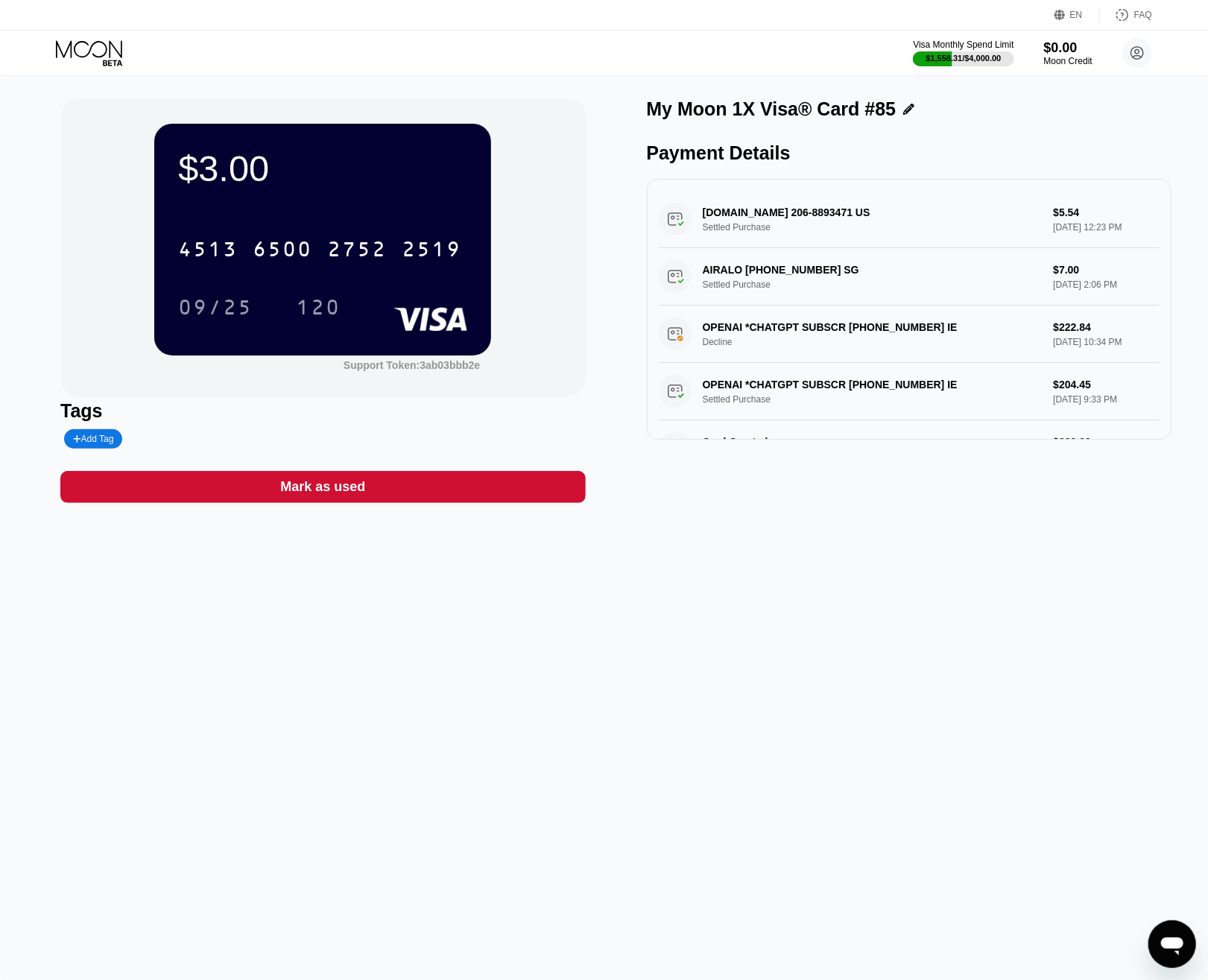
scroll to position [65, 0]
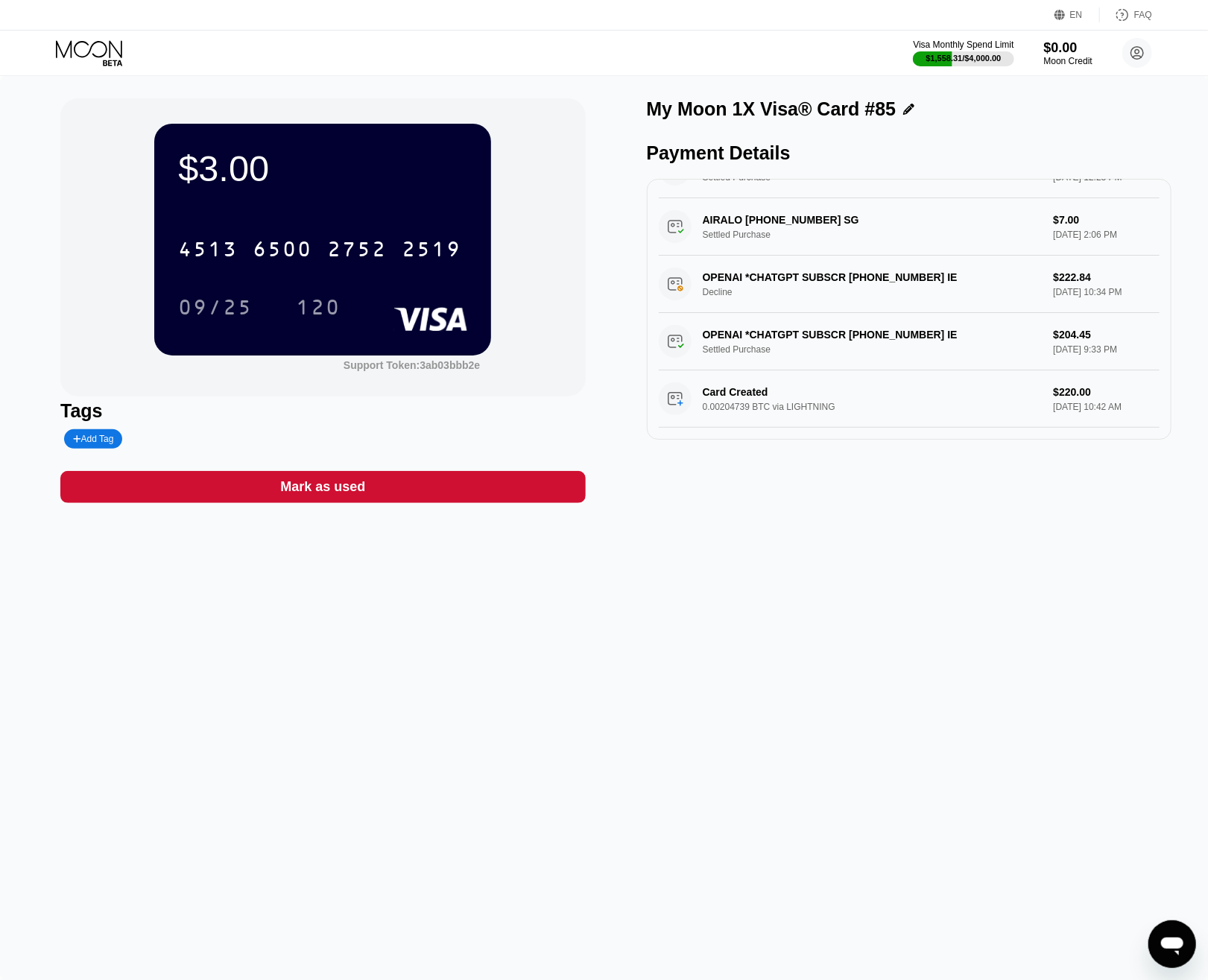
click at [849, 534] on div "$3.00 4513 6500 2752 2519 09/25 120 Support Token: 3ab03bbb2e Tags Add Tag Mark…" at bounding box center [604, 527] width 1208 height 904
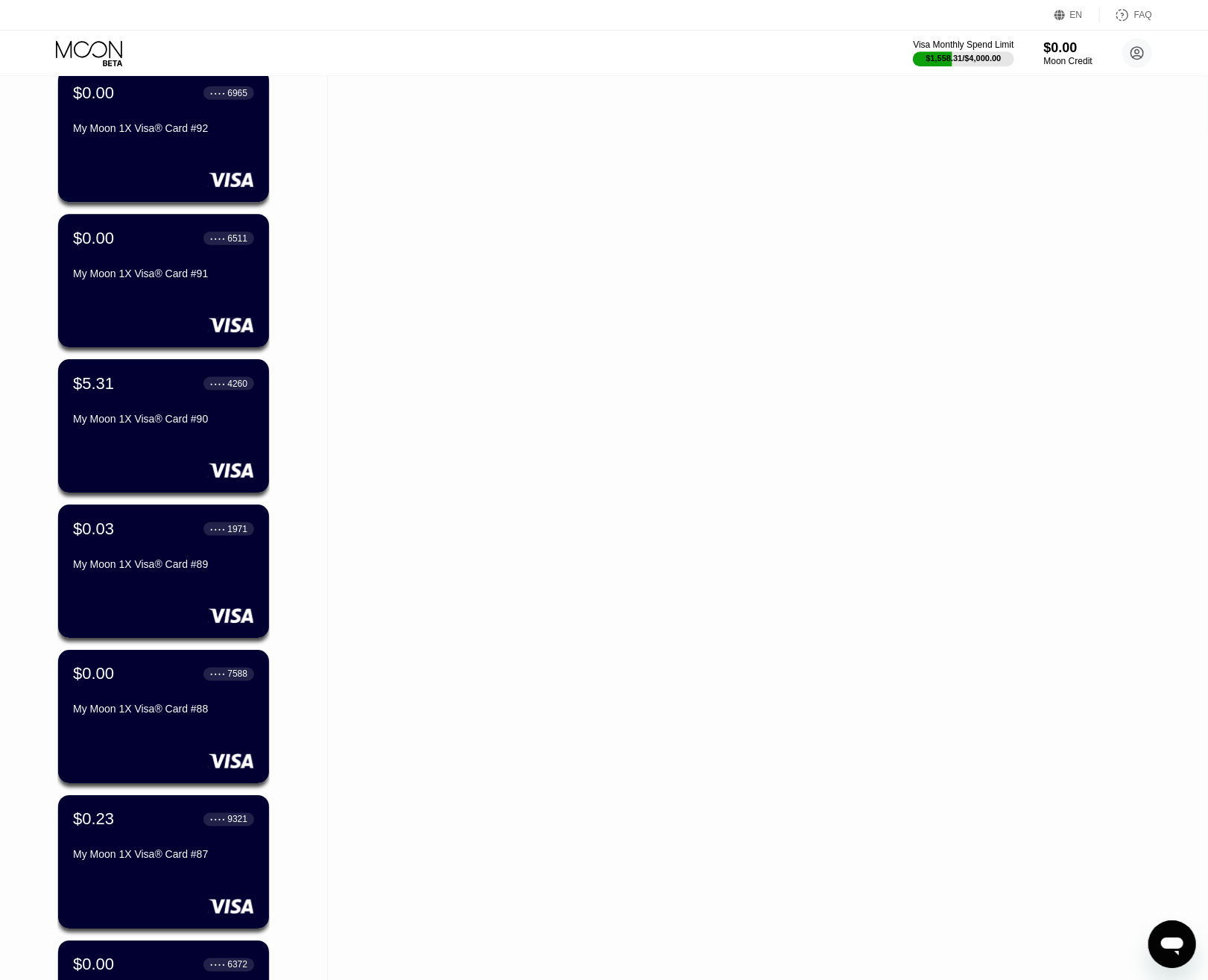
scroll to position [830, 0]
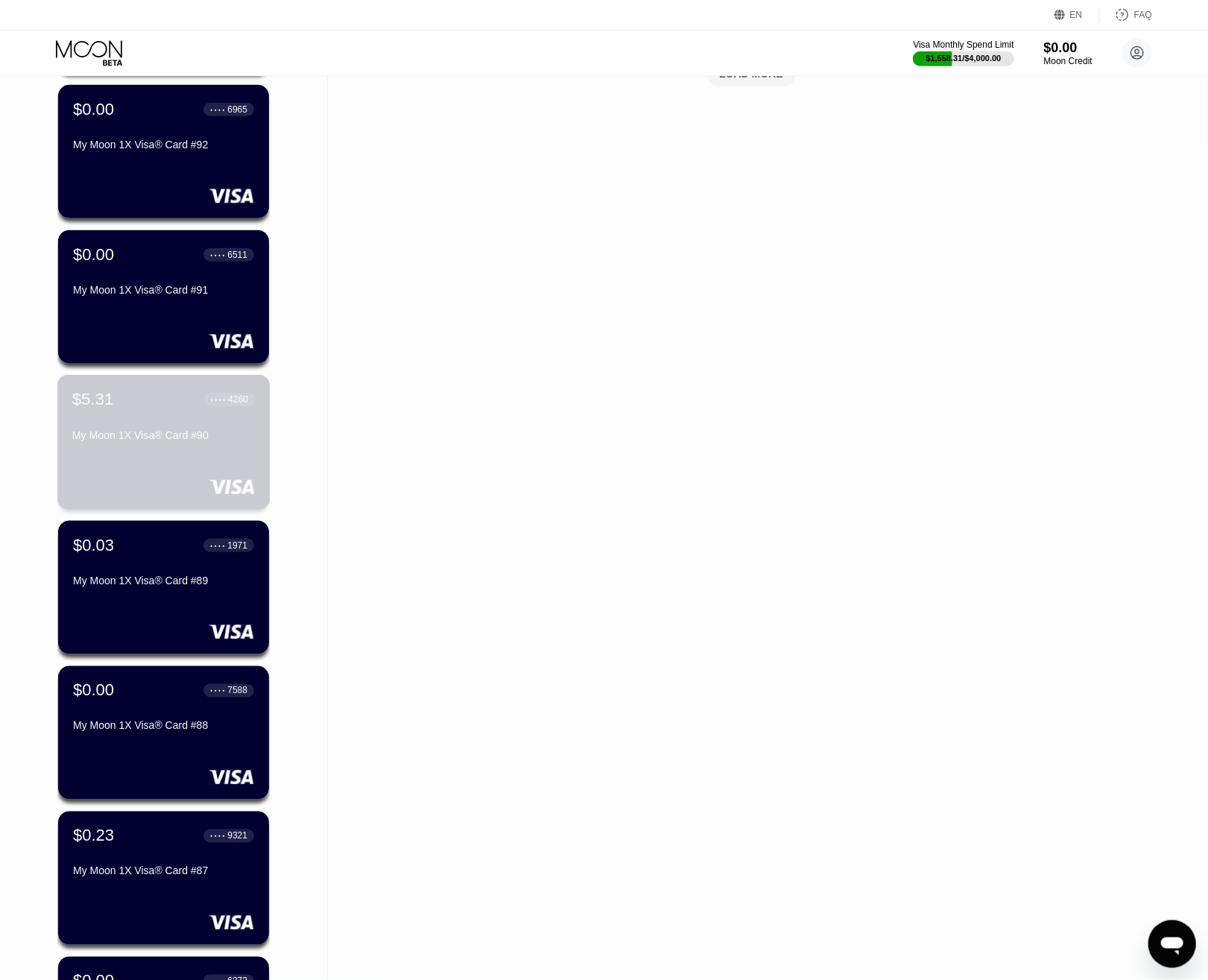
click at [175, 441] on div "My Moon 1X Visa® Card #90" at bounding box center [164, 435] width 182 height 12
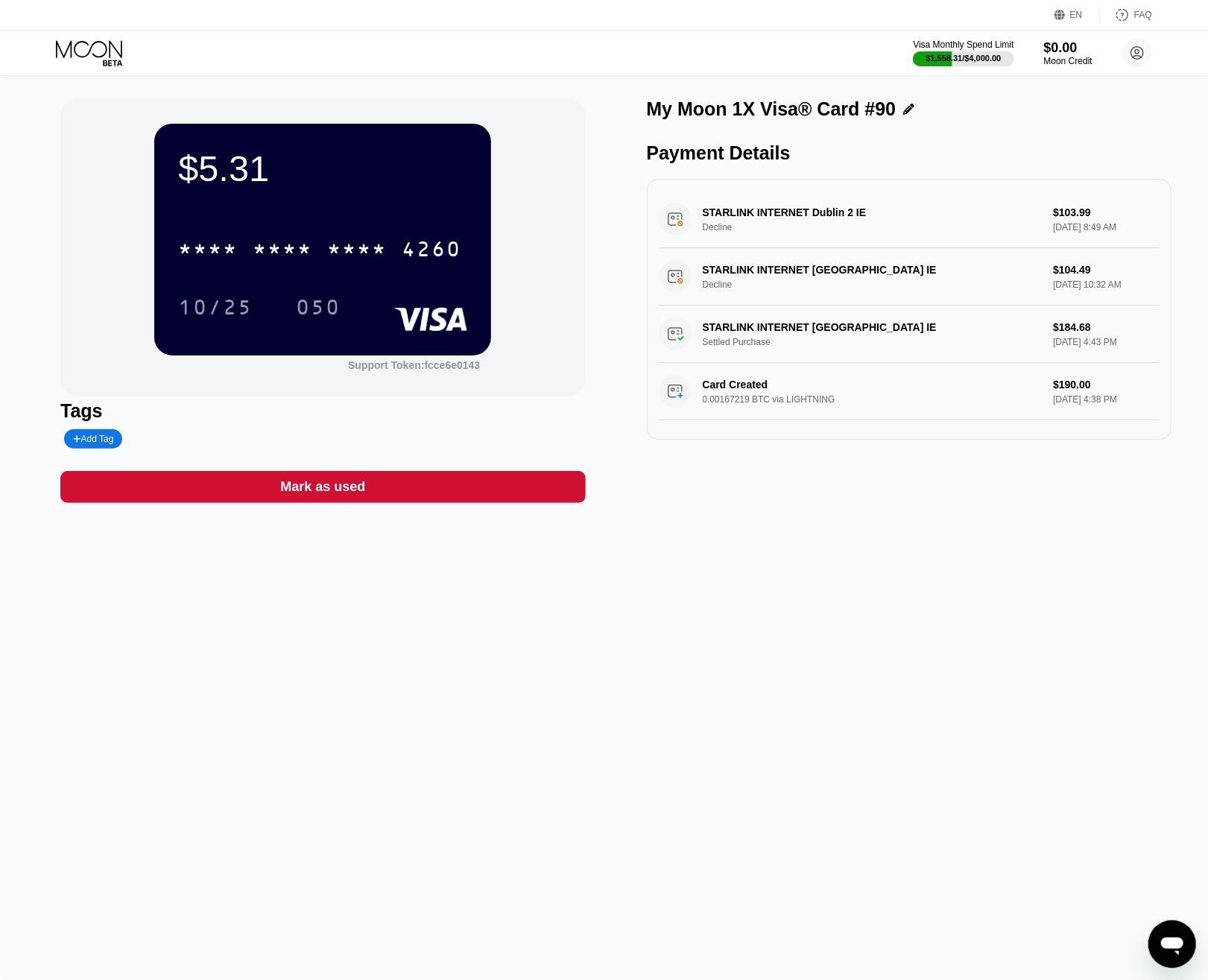
click at [843, 625] on div "$5.31 * * * * * * * * * * * * 4260 10/25 050 Support Token: fcce6e0143 Tags Add…" at bounding box center [604, 527] width 1208 height 904
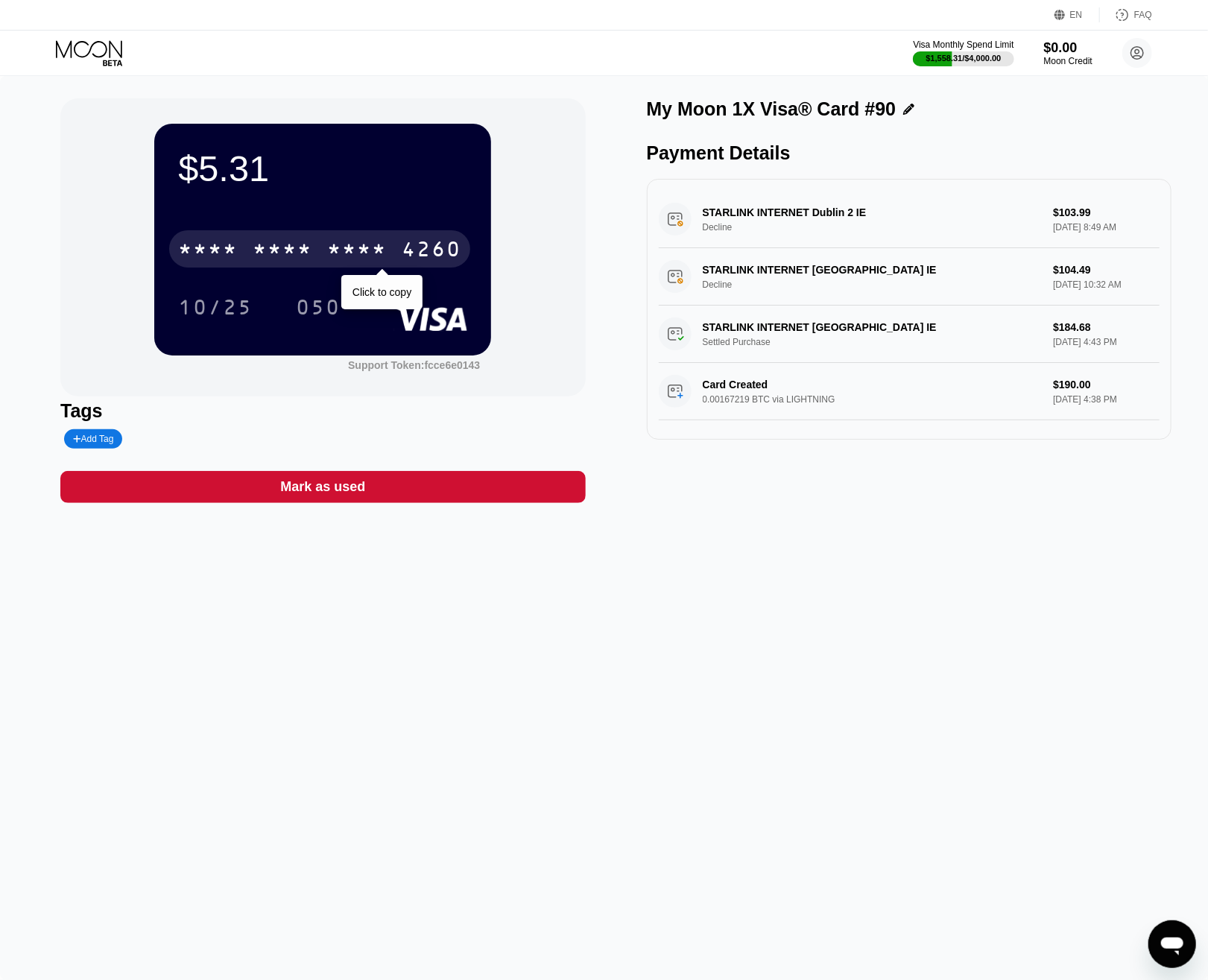
click at [320, 236] on div "* * * * * * * * * * * * 4260" at bounding box center [320, 249] width 301 height 37
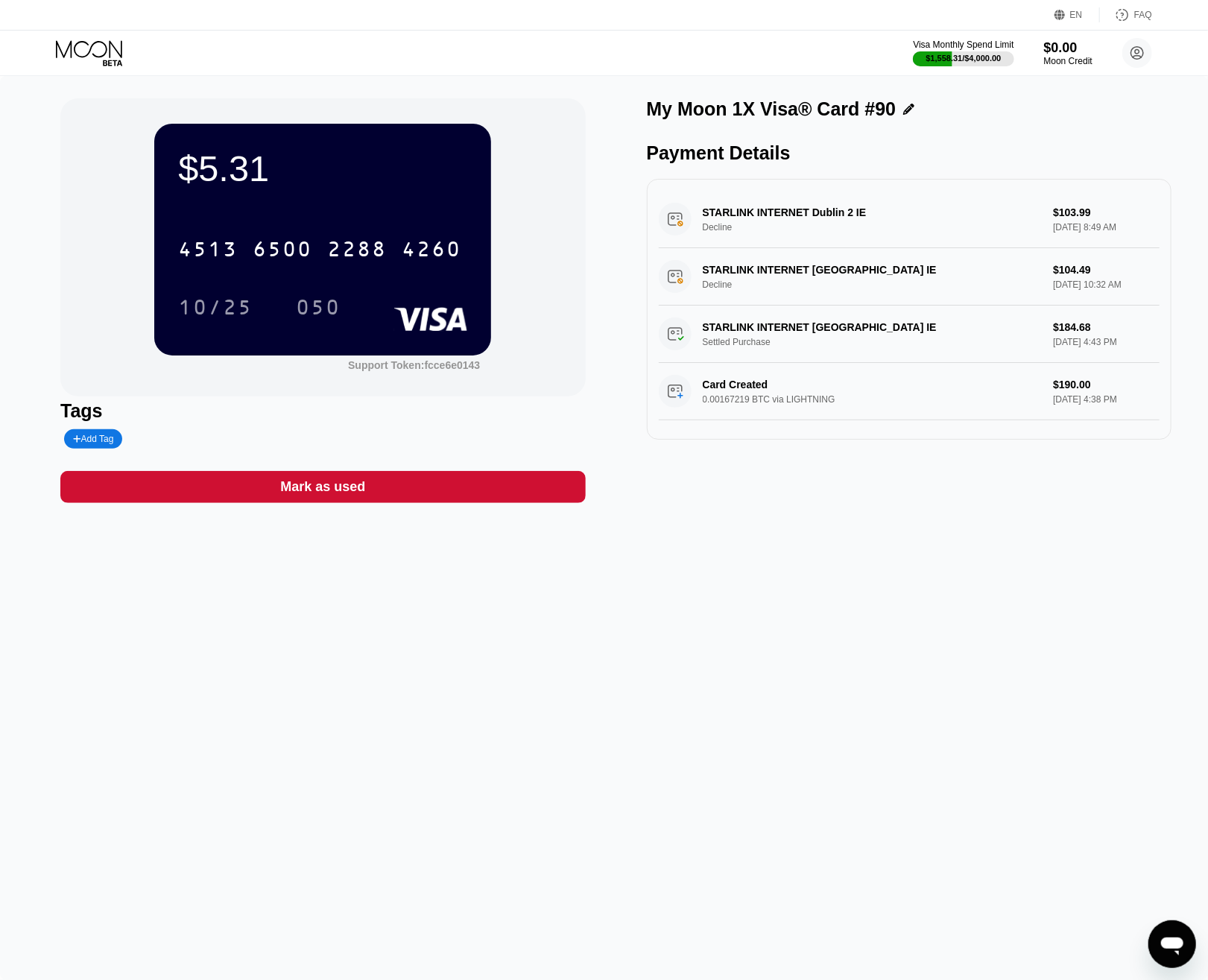
click at [940, 647] on div "$5.31 4513 6500 2288 4260 10/25 050 Support Token: fcce6e0143 Tags Add Tag Mark…" at bounding box center [604, 527] width 1208 height 904
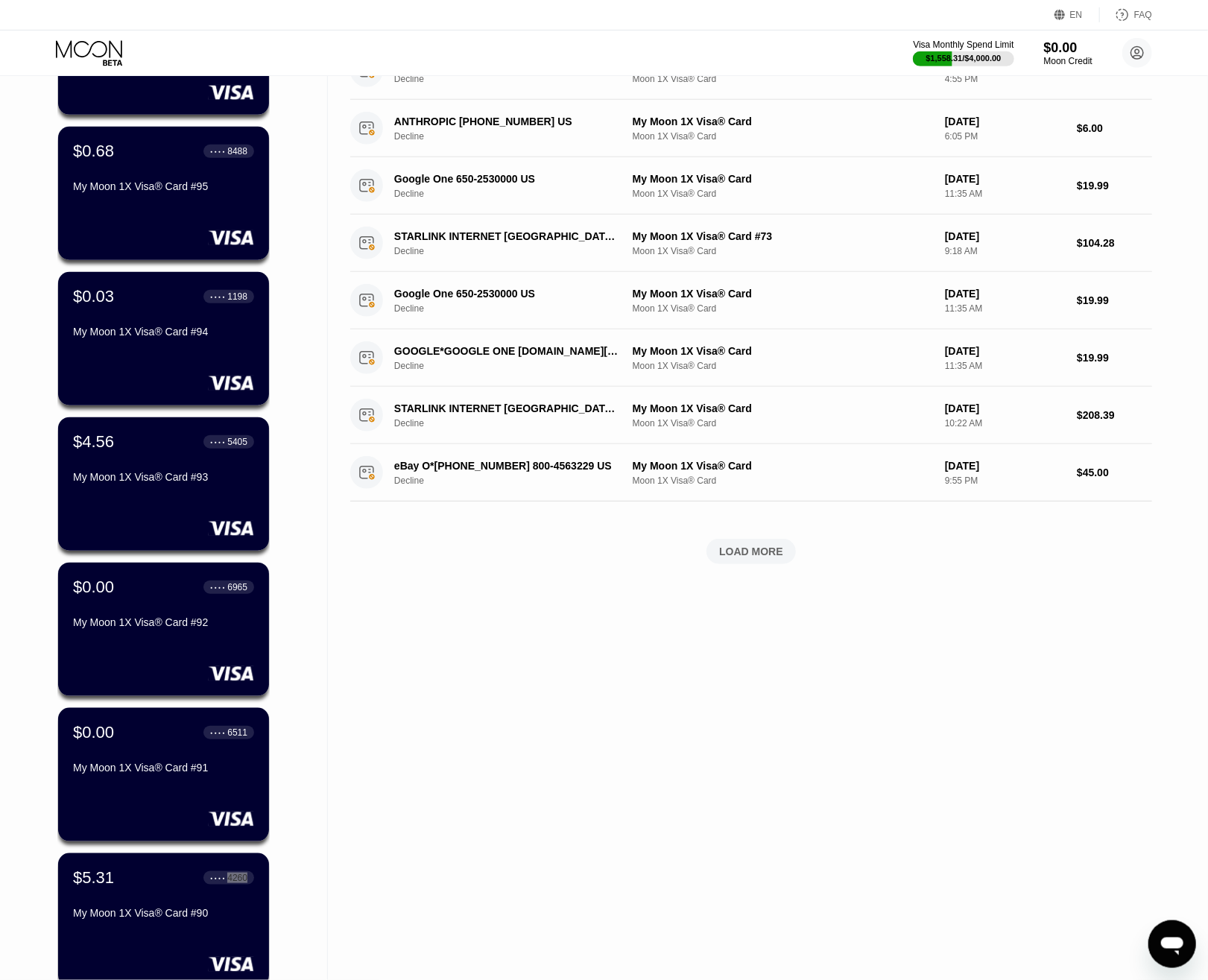
scroll to position [342, 0]
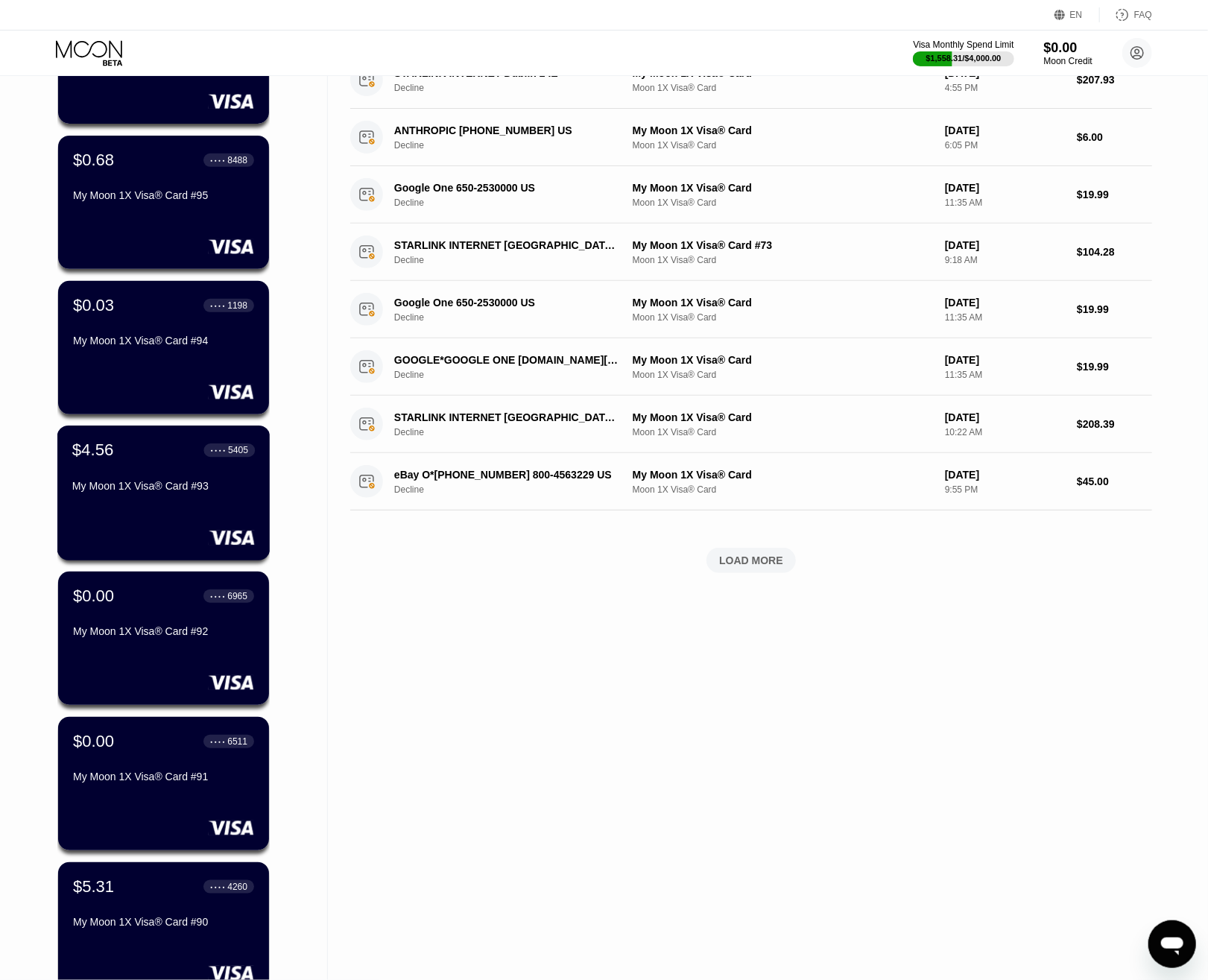
click at [229, 492] on div "My Moon 1X Visa® Card #93" at bounding box center [164, 486] width 182 height 12
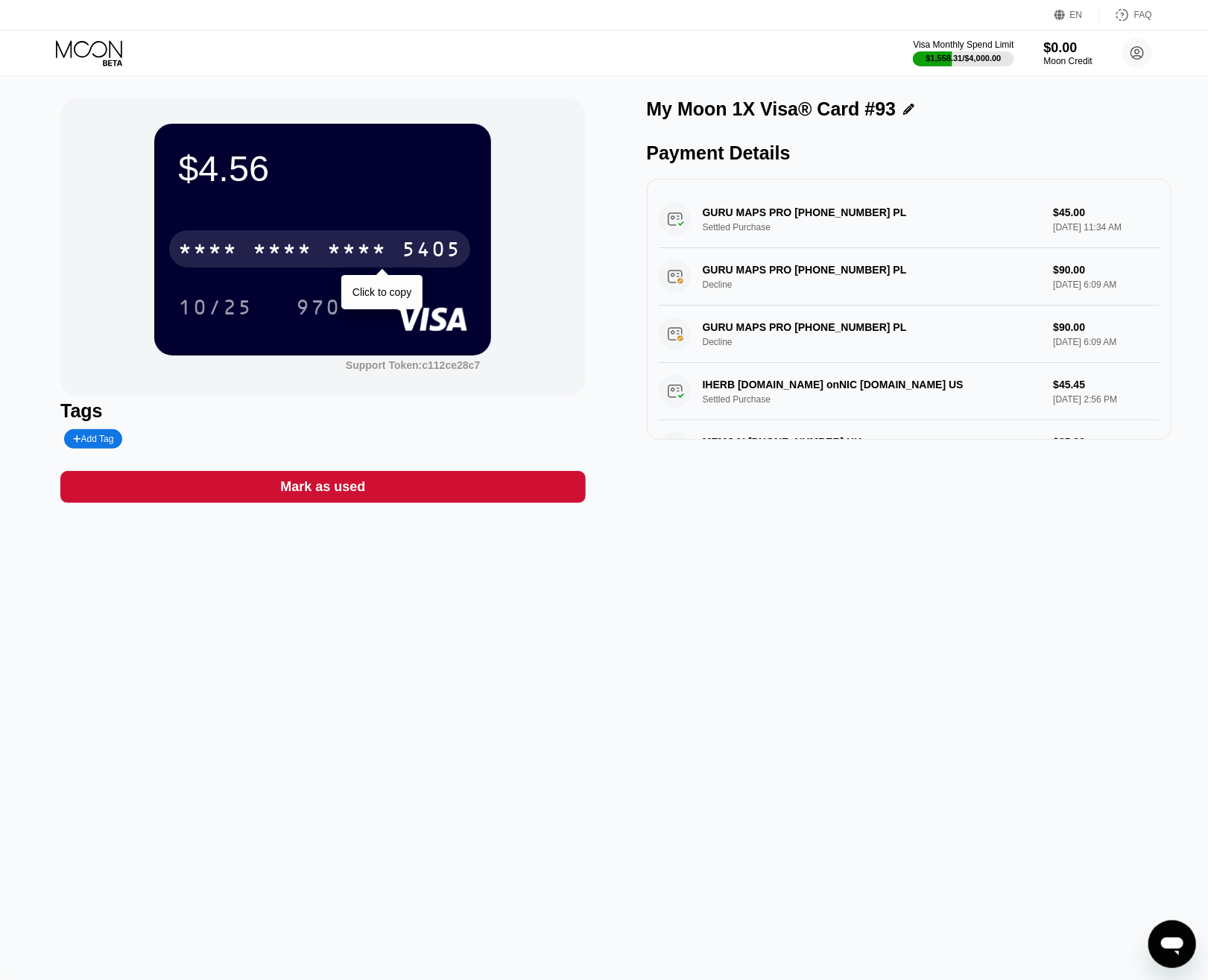
click at [375, 254] on div "* * * *" at bounding box center [356, 250] width 59 height 24
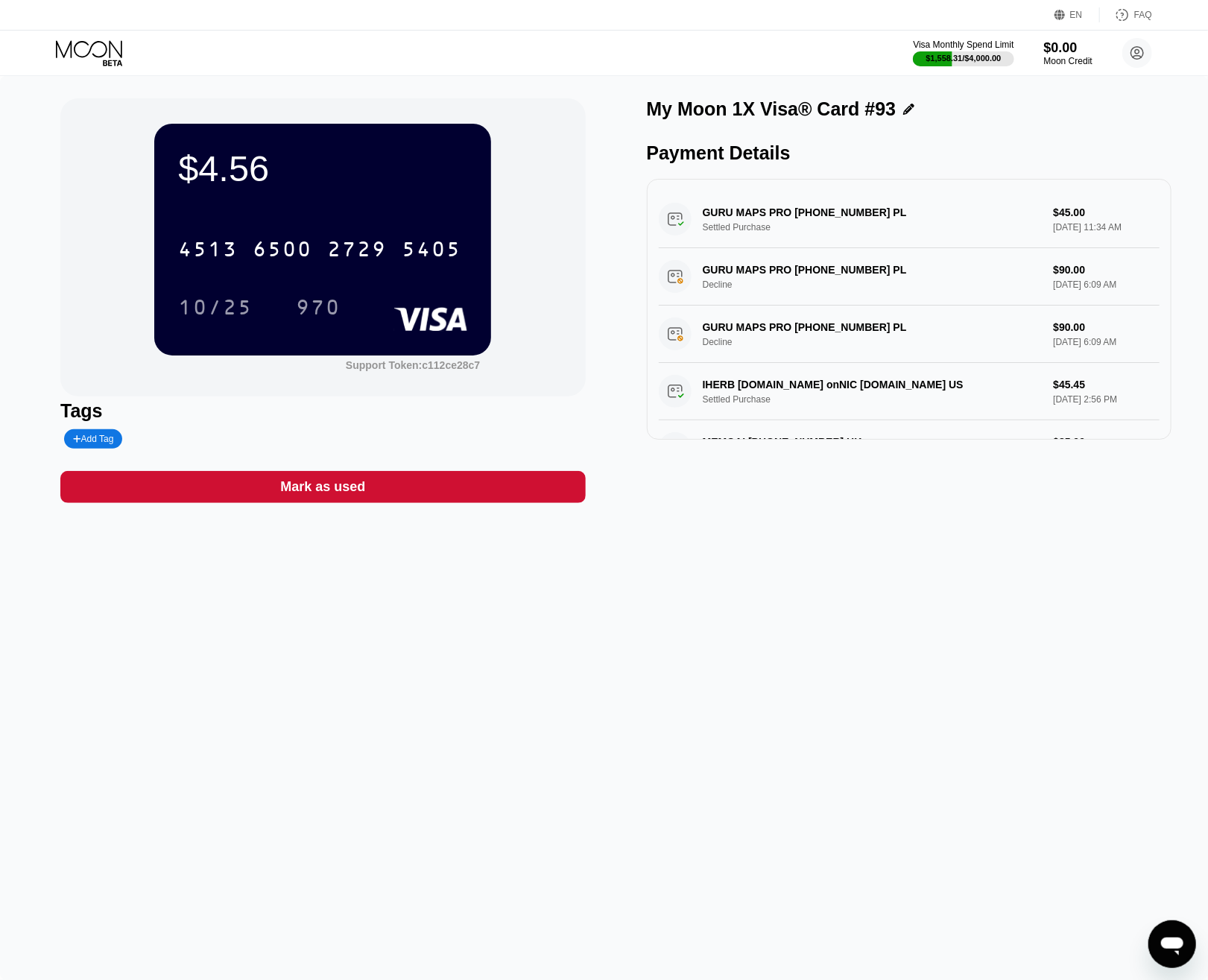
click at [777, 782] on div "$4.56 4513 6500 2729 5405 10/25 970 Support Token: c112ce28c7 Tags Add Tag Mark…" at bounding box center [604, 527] width 1208 height 904
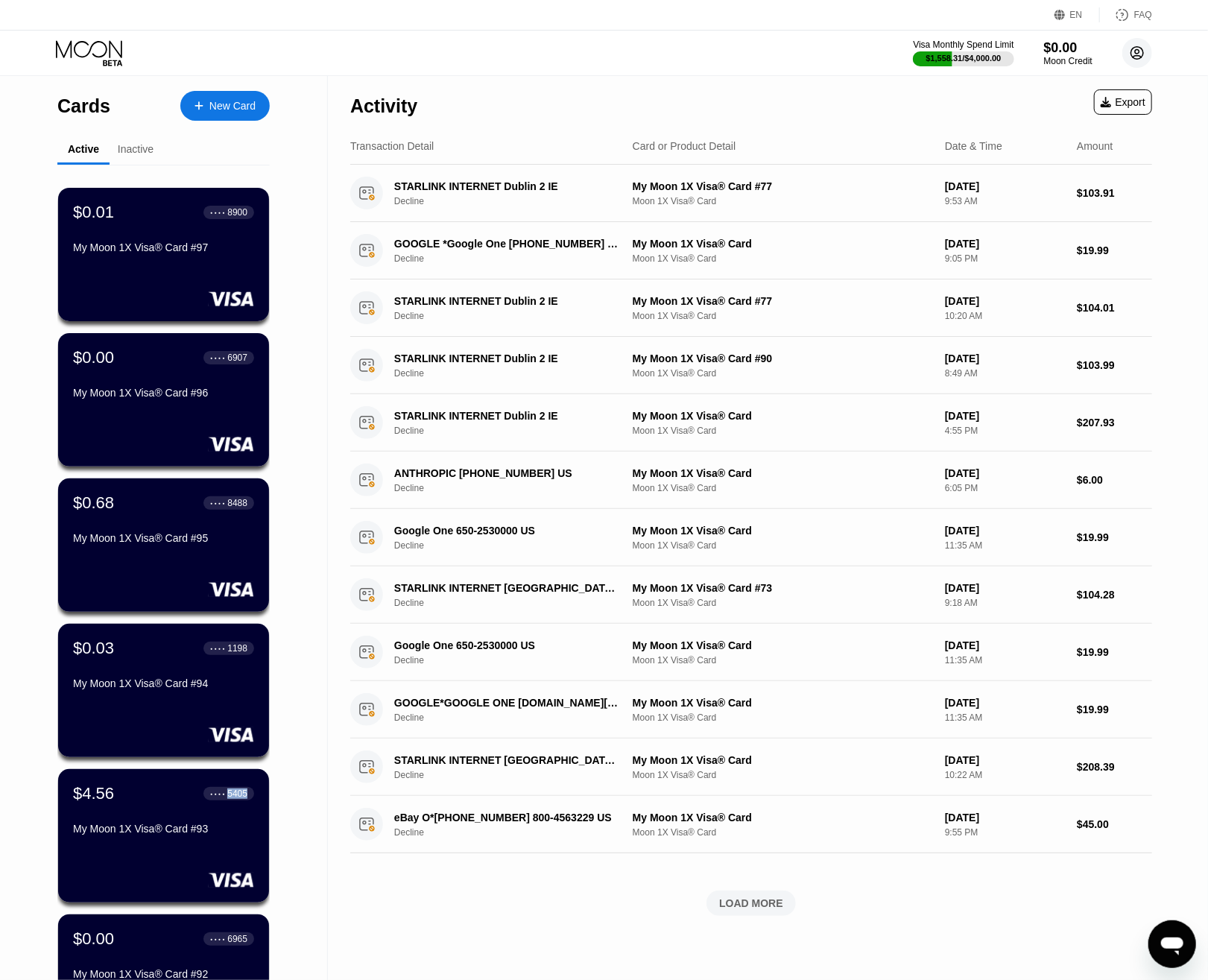
click at [1132, 52] on circle at bounding box center [1137, 53] width 30 height 30
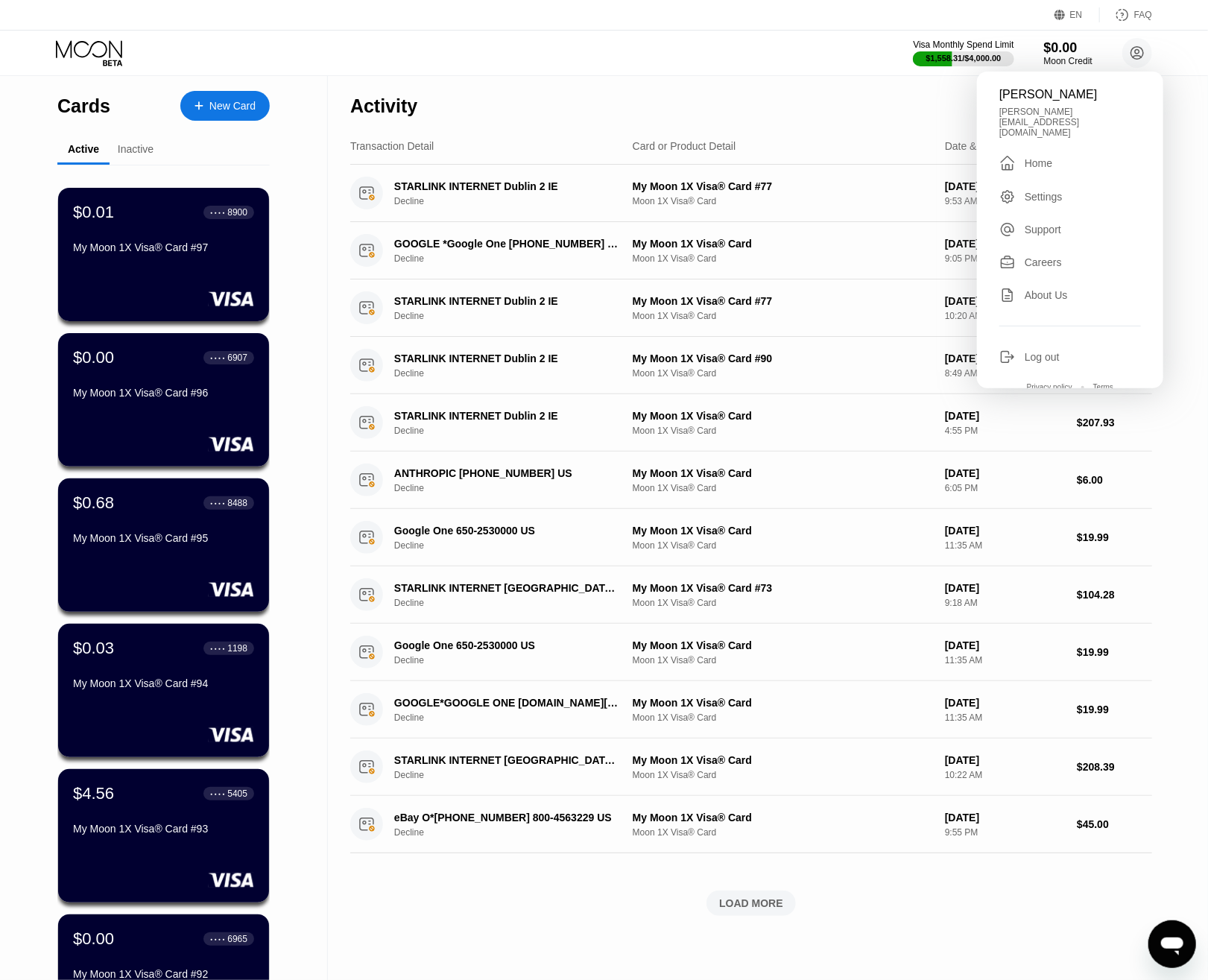
click at [1065, 94] on div "[PERSON_NAME]" at bounding box center [1070, 94] width 142 height 13
click at [1054, 114] on div "[PERSON_NAME][EMAIL_ADDRESS][DOMAIN_NAME]" at bounding box center [1070, 122] width 142 height 31
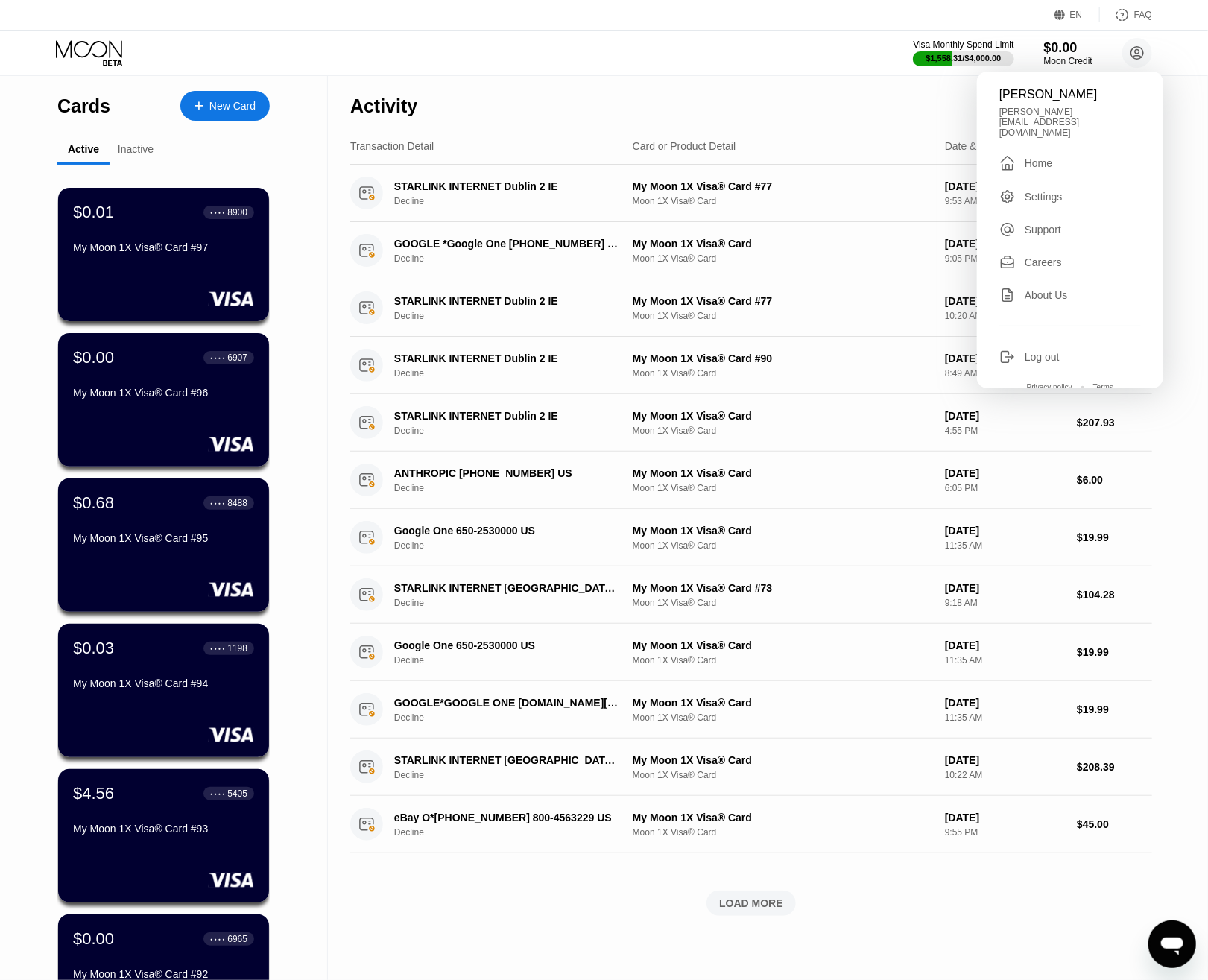
click at [738, 73] on div "Visa Monthly Spend Limit $1,558.31 / $4,000.00 $0.00 Moon Credit [PERSON_NAME] …" at bounding box center [604, 53] width 1208 height 45
